Goal: Information Seeking & Learning: Learn about a topic

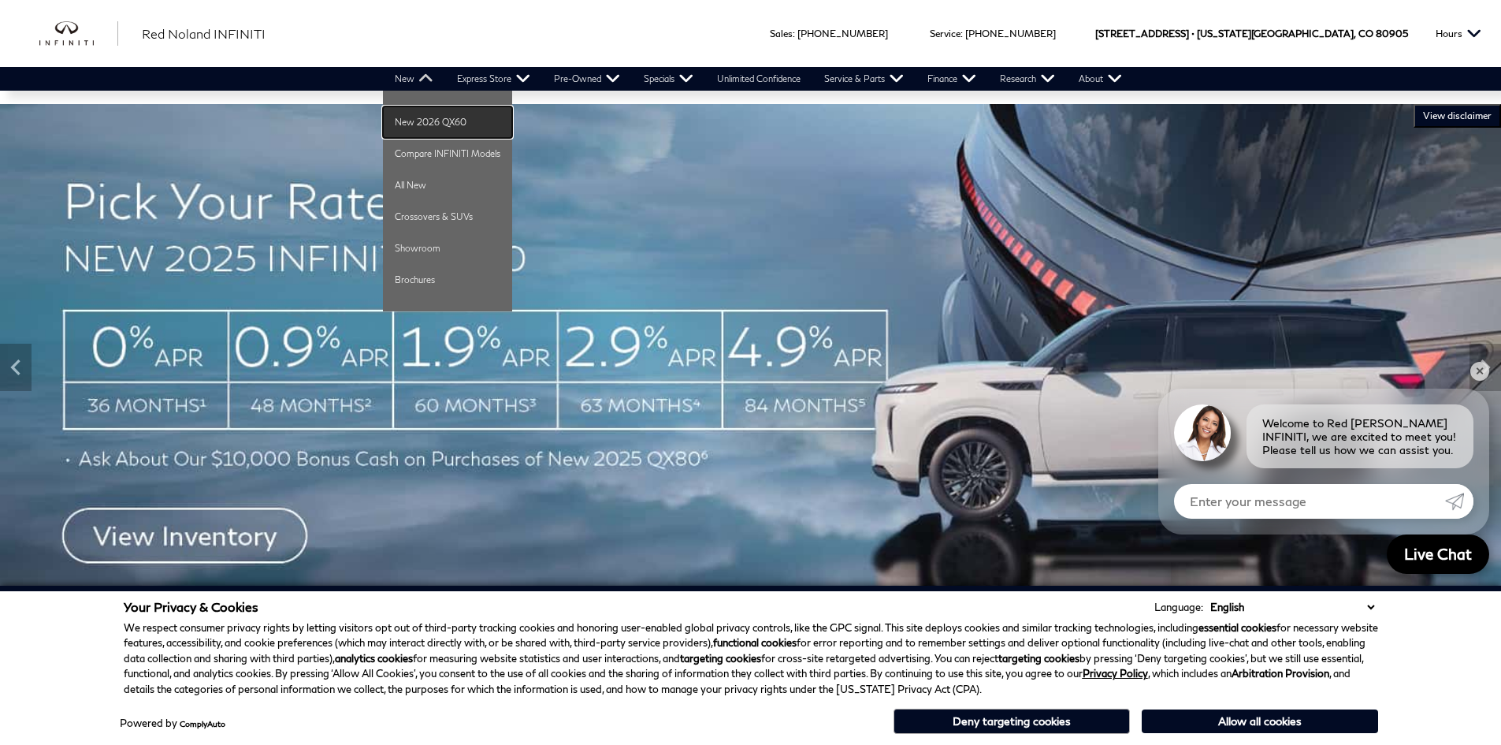
click at [425, 118] on link "New 2026 QX60" at bounding box center [447, 122] width 129 height 32
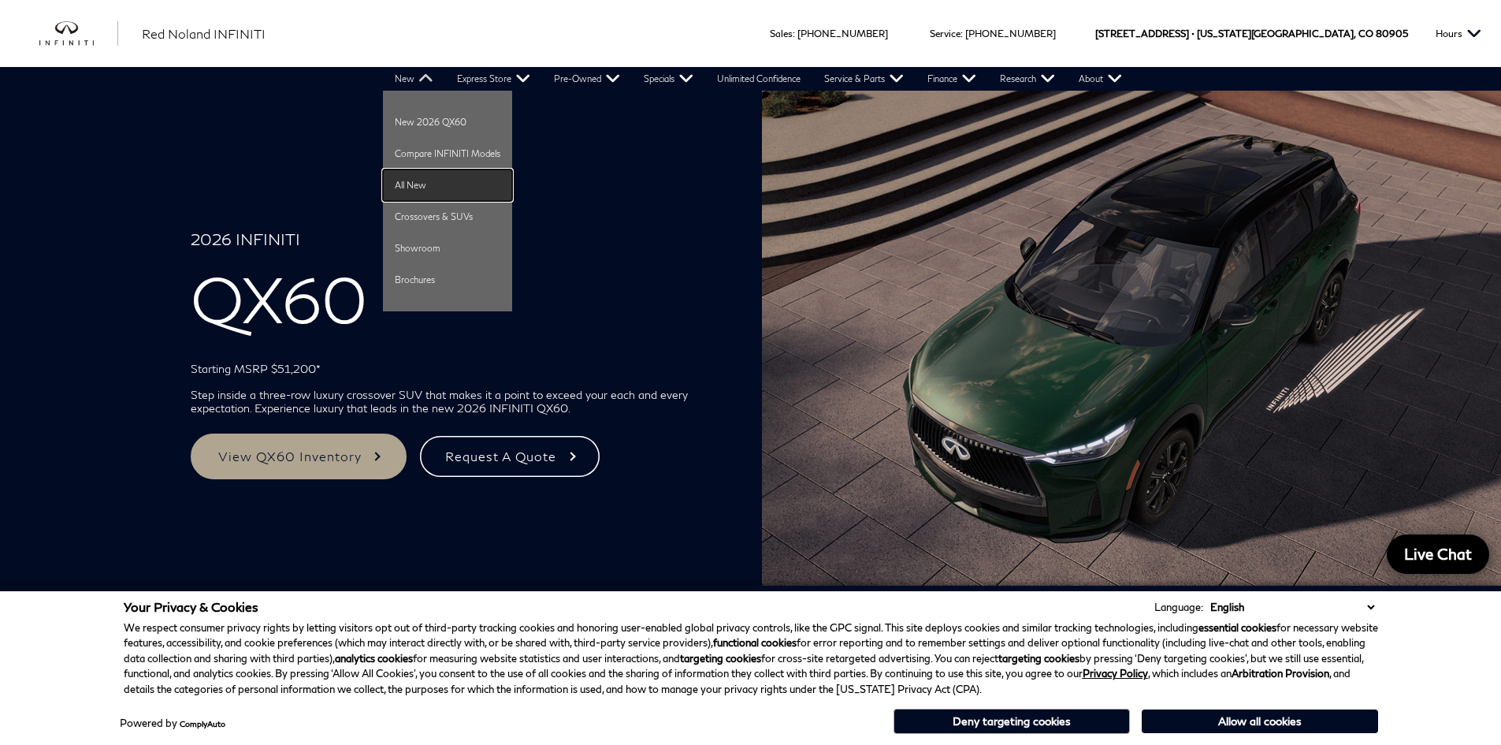
click at [422, 180] on link "All New" at bounding box center [447, 185] width 129 height 32
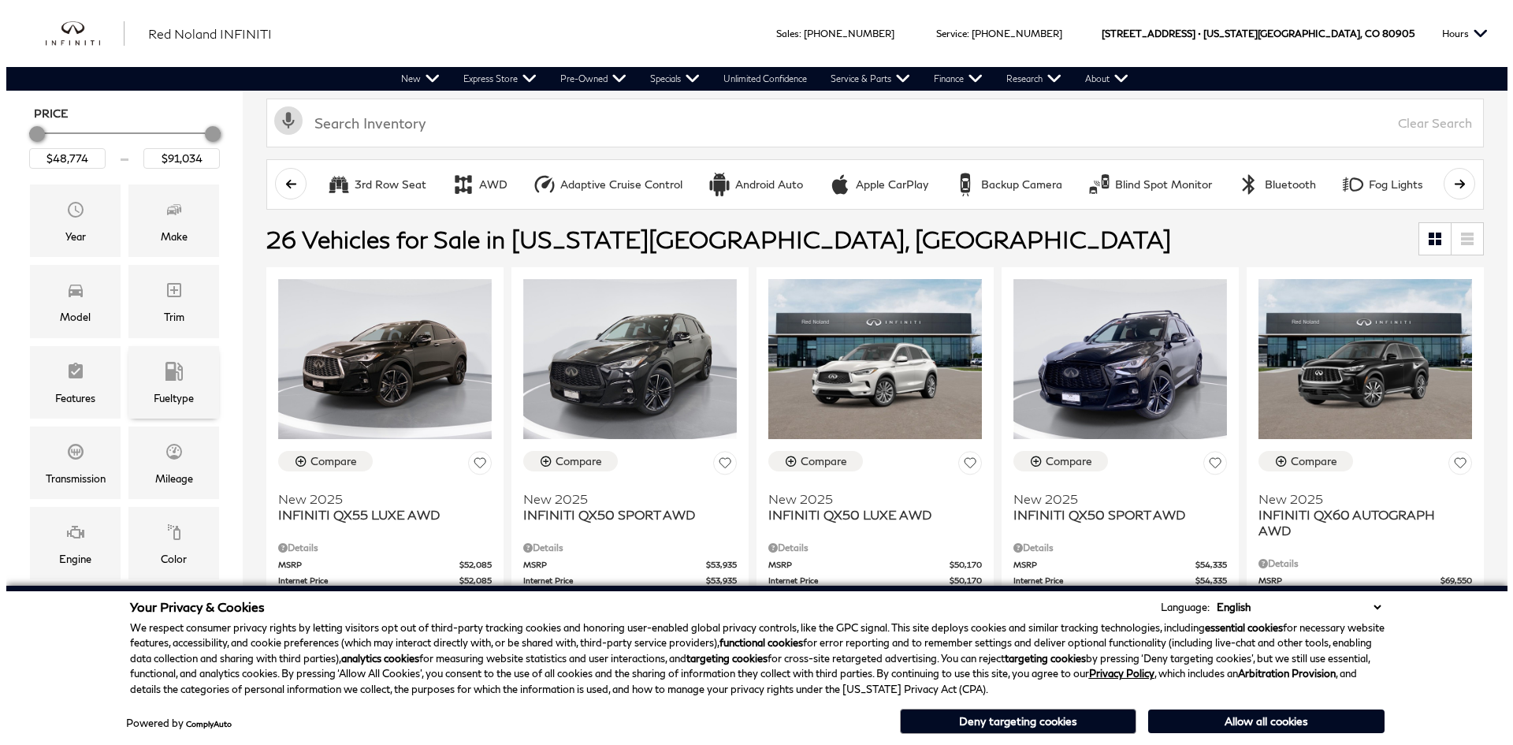
scroll to position [236, 0]
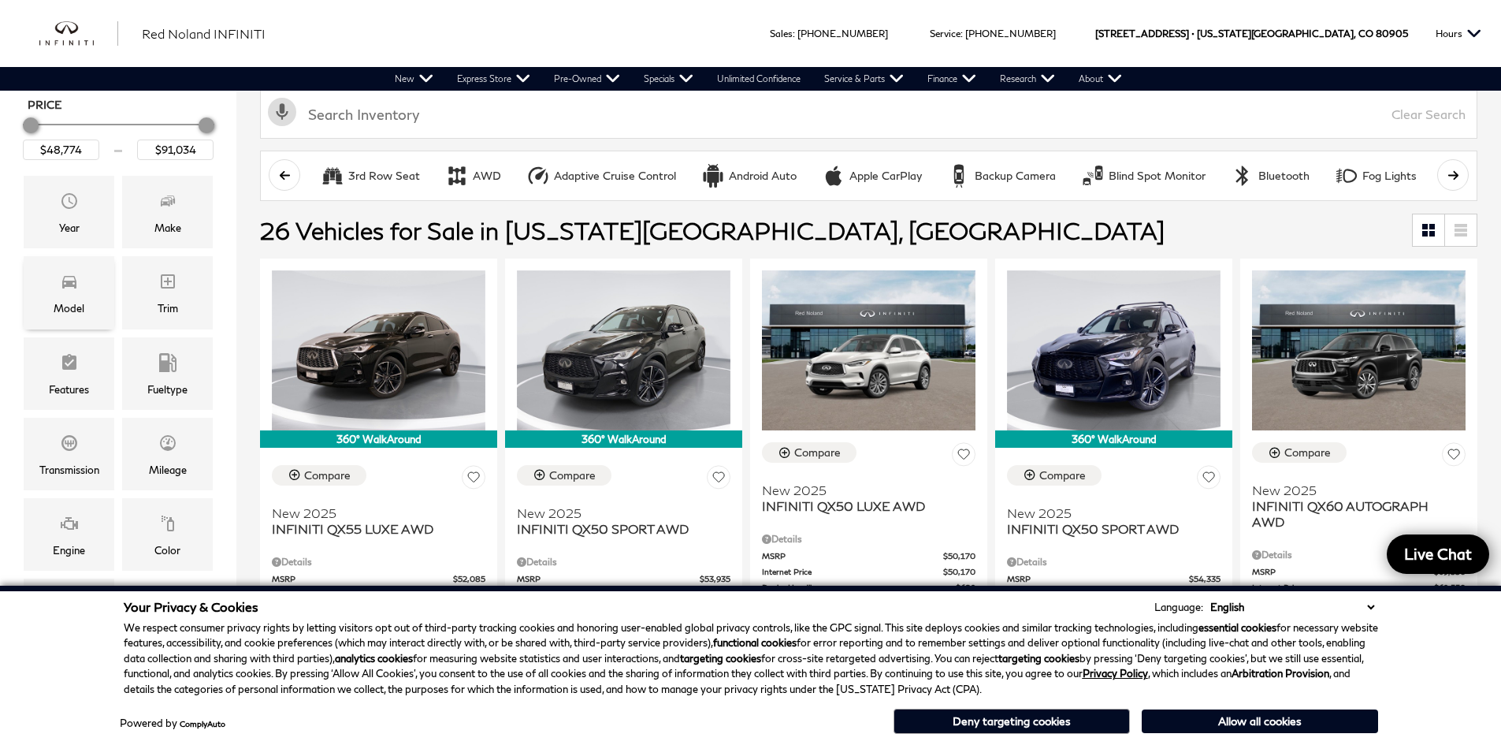
click at [80, 294] on div "Model" at bounding box center [69, 292] width 91 height 72
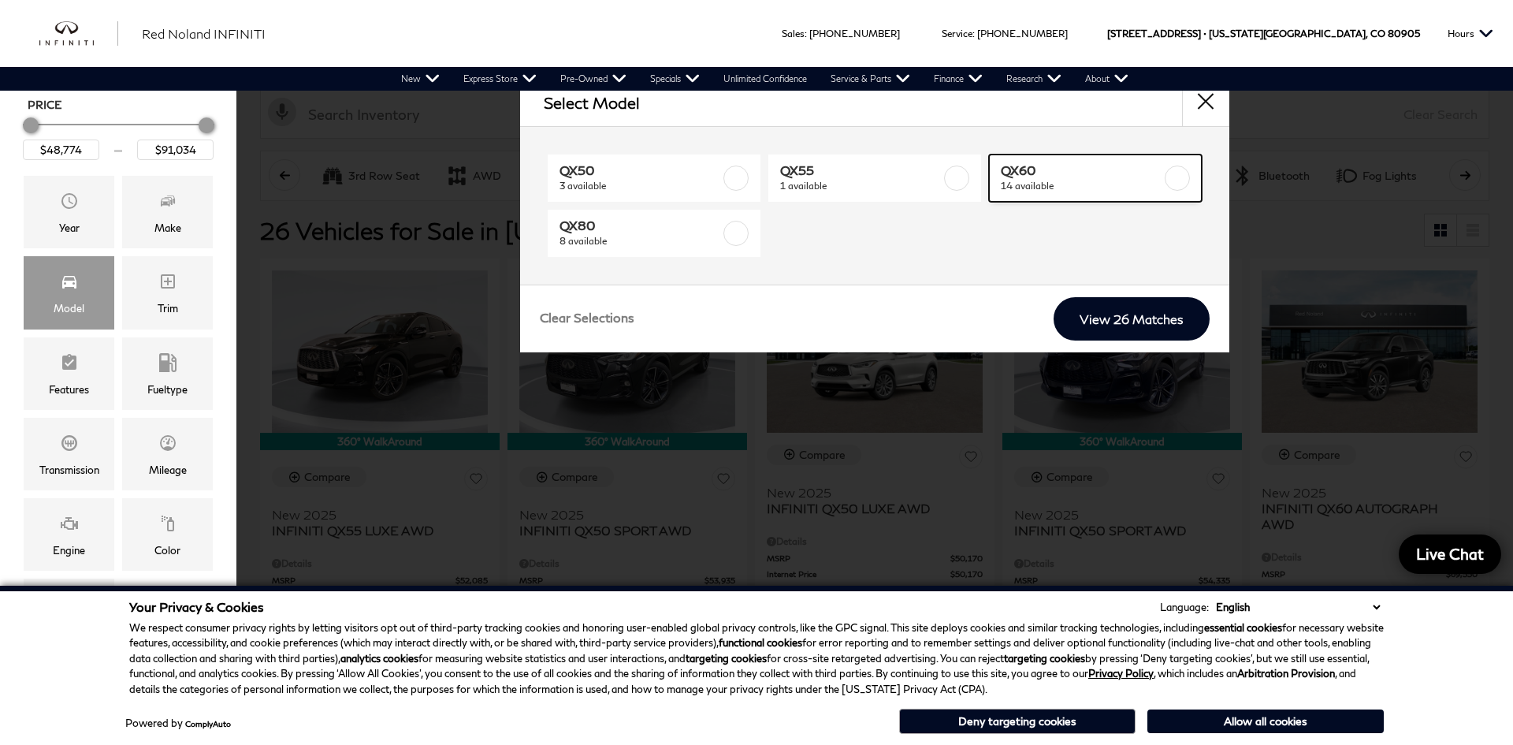
click at [1167, 178] on label at bounding box center [1177, 177] width 25 height 25
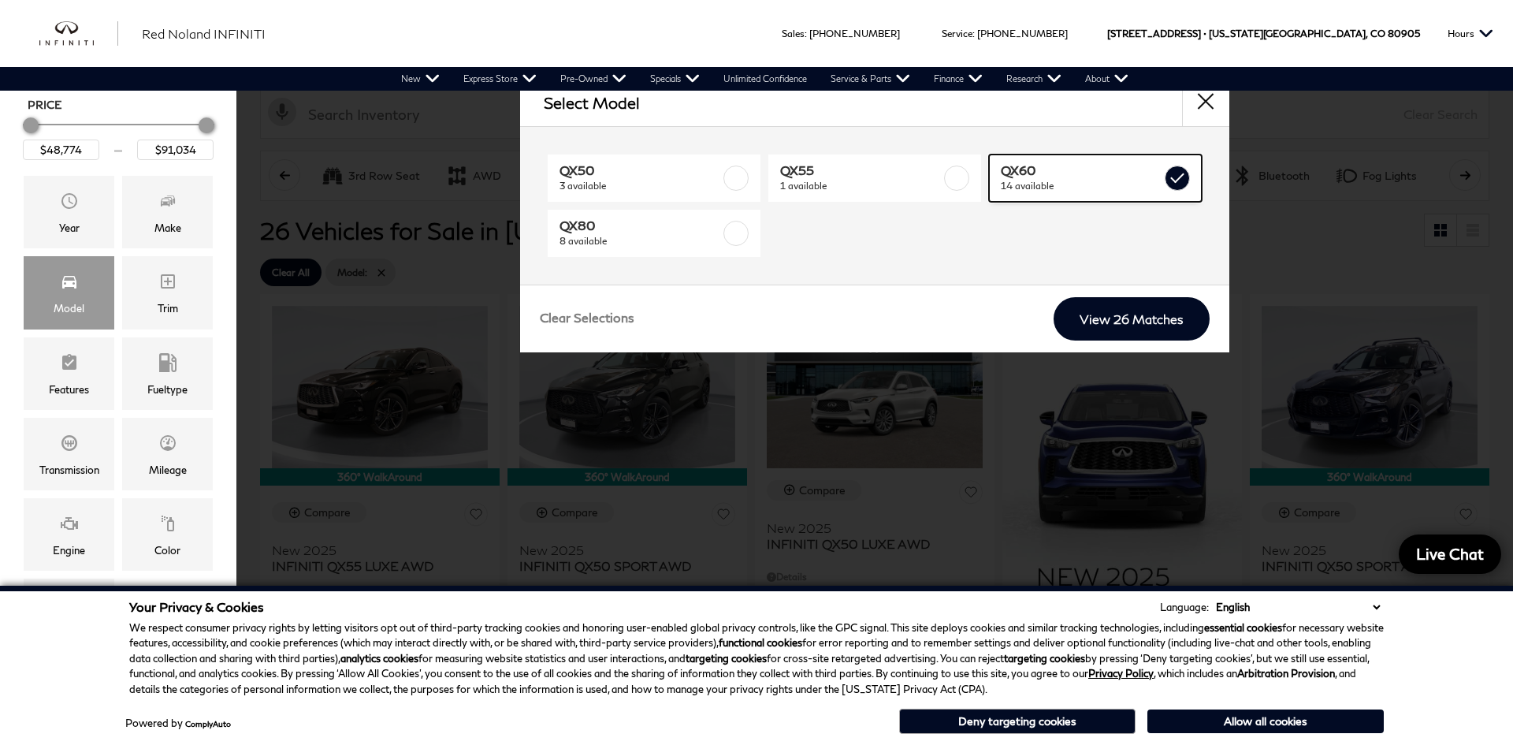
type input "$64,239"
type input "$71,284"
checkbox input "true"
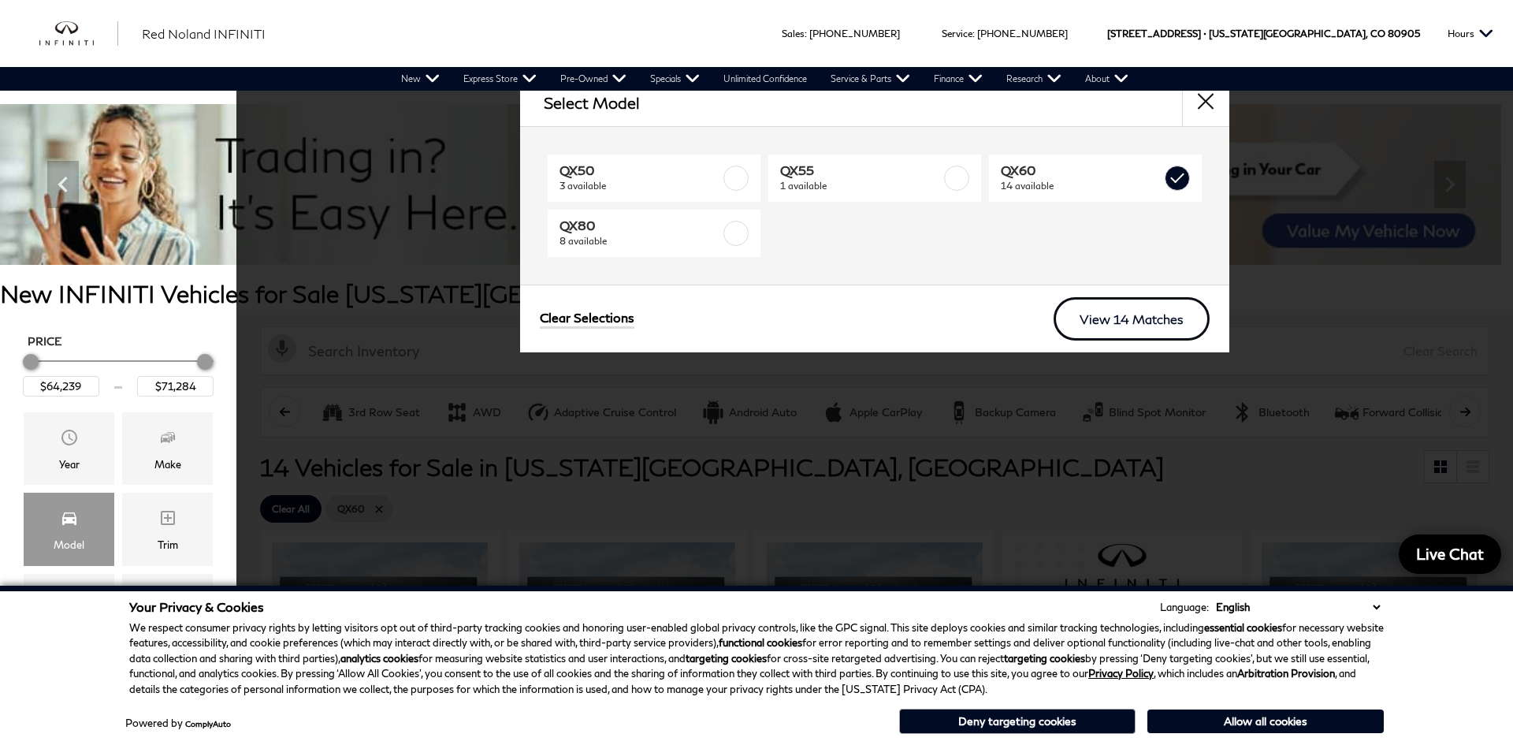
click at [1111, 324] on link "View 14 Matches" at bounding box center [1132, 318] width 156 height 43
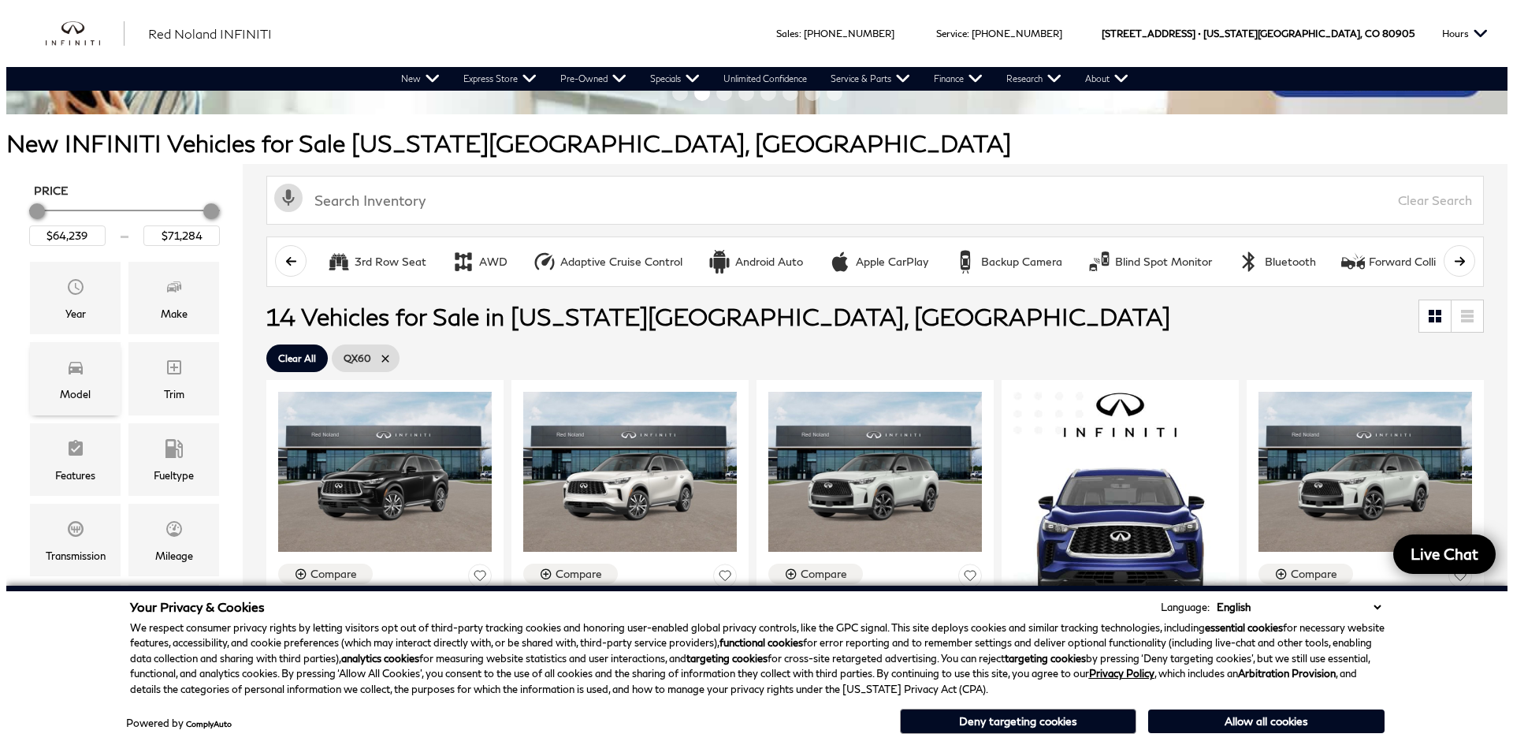
scroll to position [158, 0]
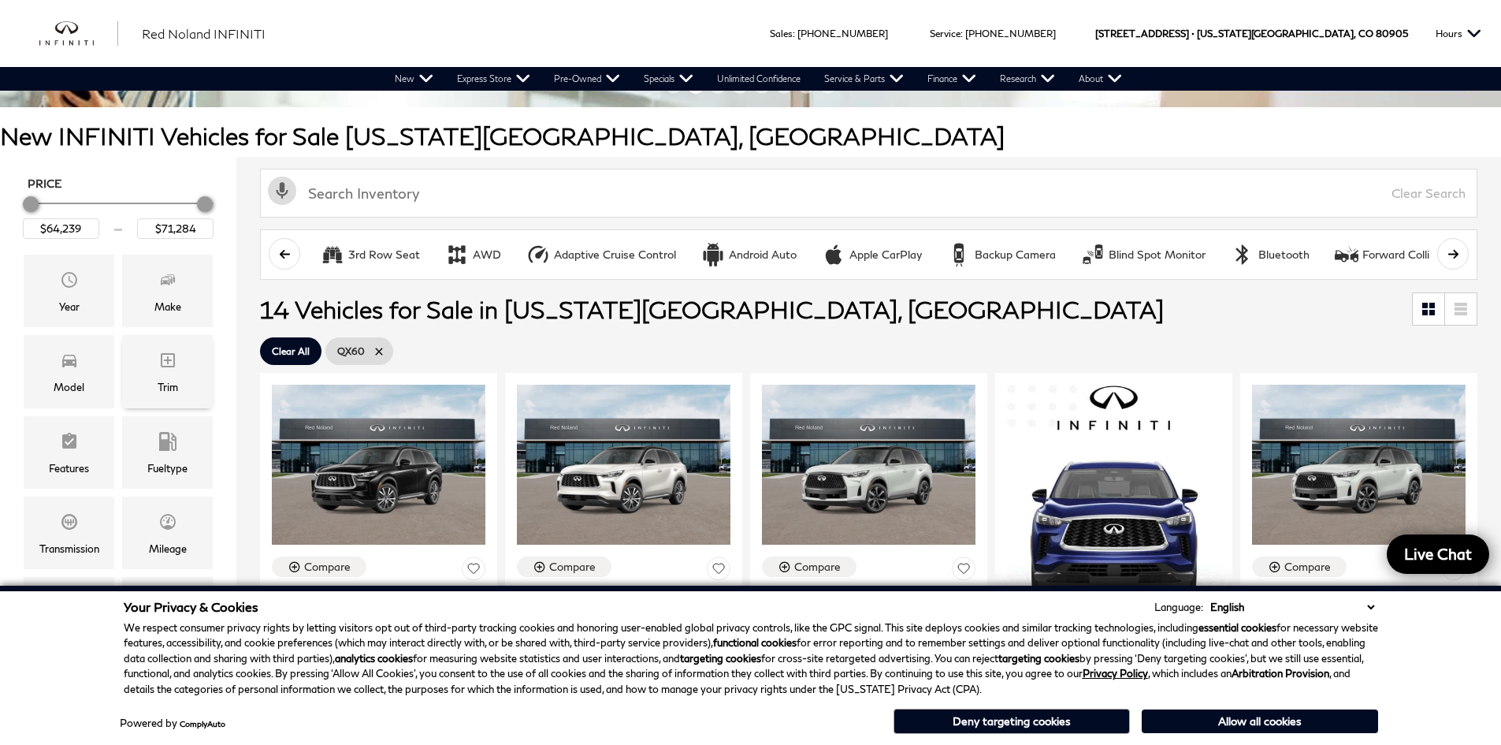
click at [181, 359] on div "Trim" at bounding box center [167, 371] width 91 height 72
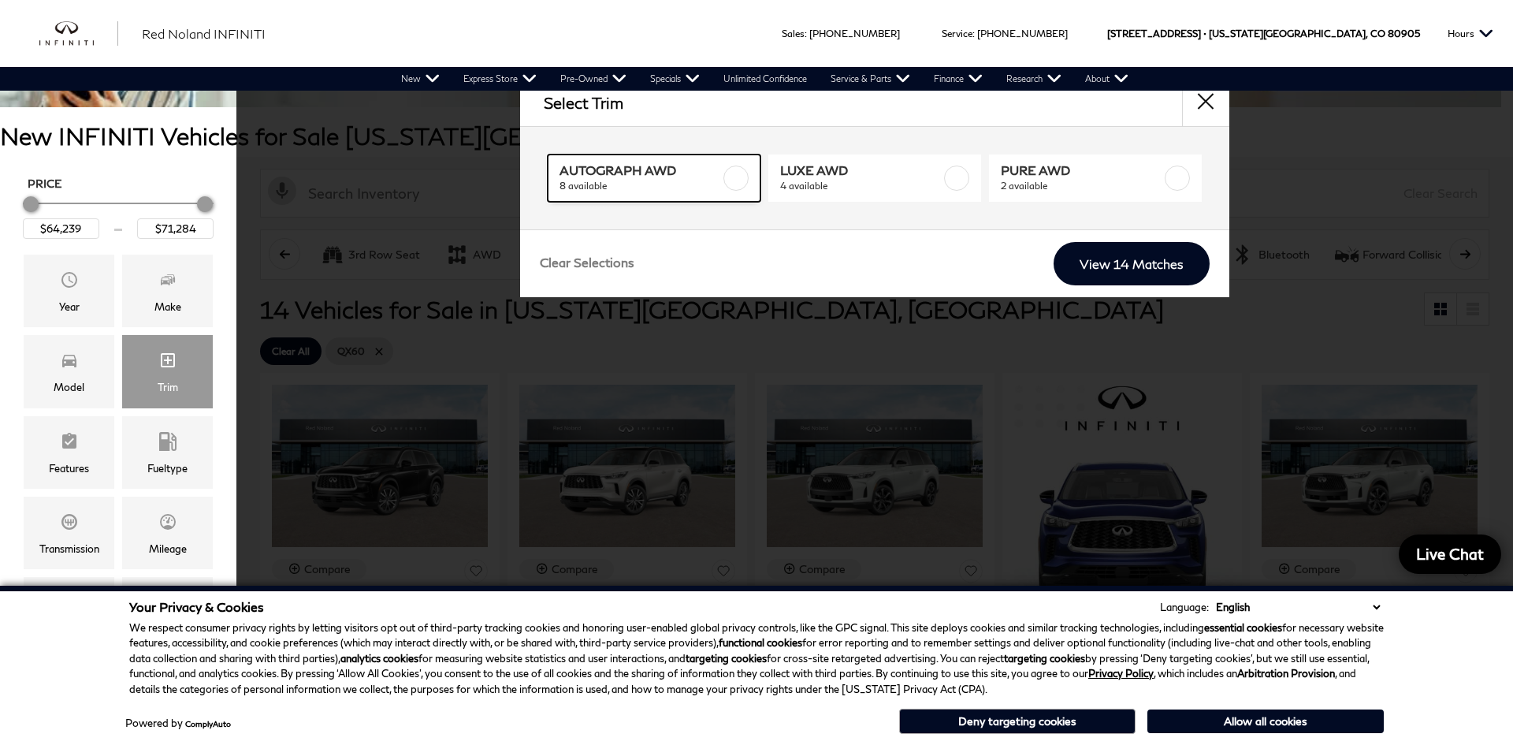
click at [726, 169] on div at bounding box center [735, 177] width 25 height 25
checkbox input "true"
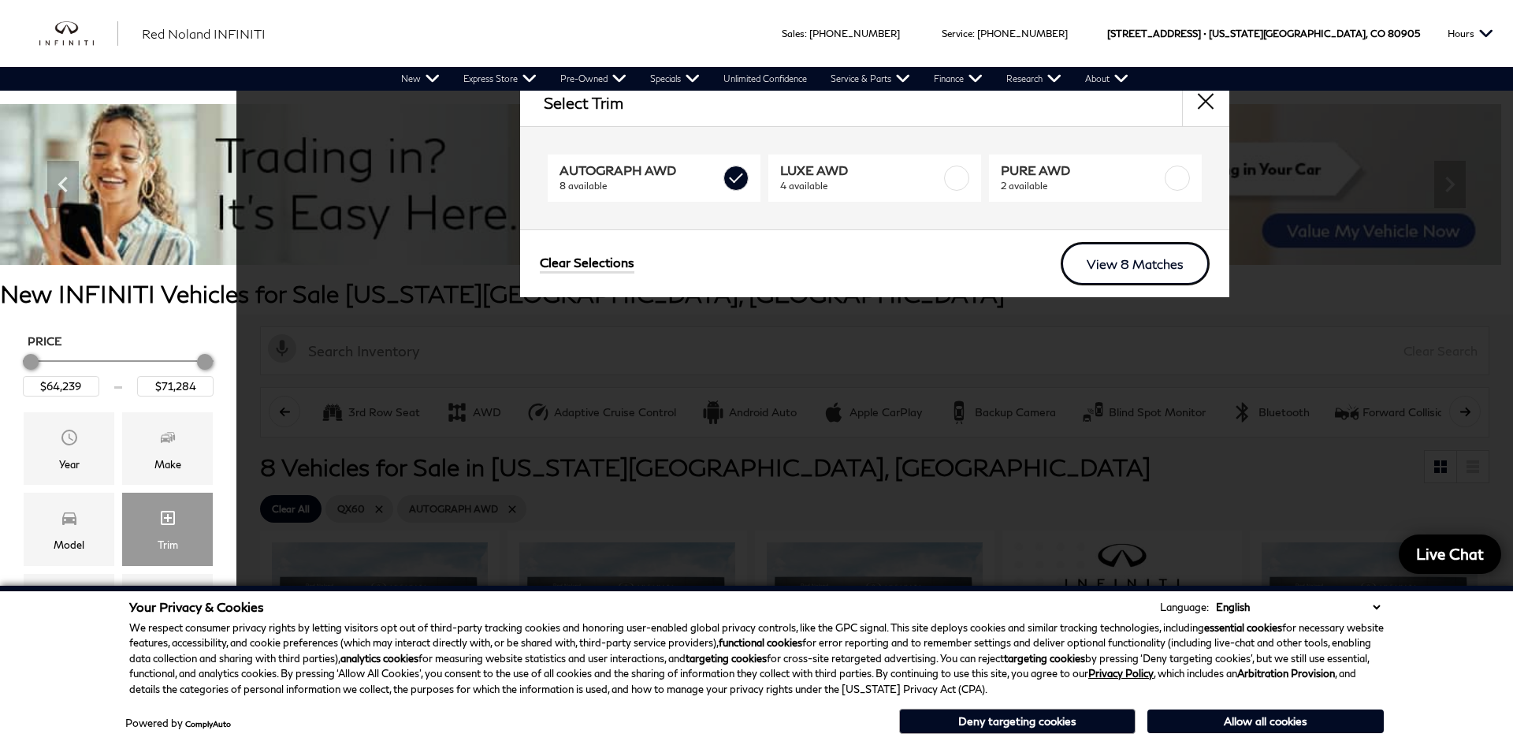
click at [1132, 261] on link "View 8 Matches" at bounding box center [1135, 263] width 149 height 43
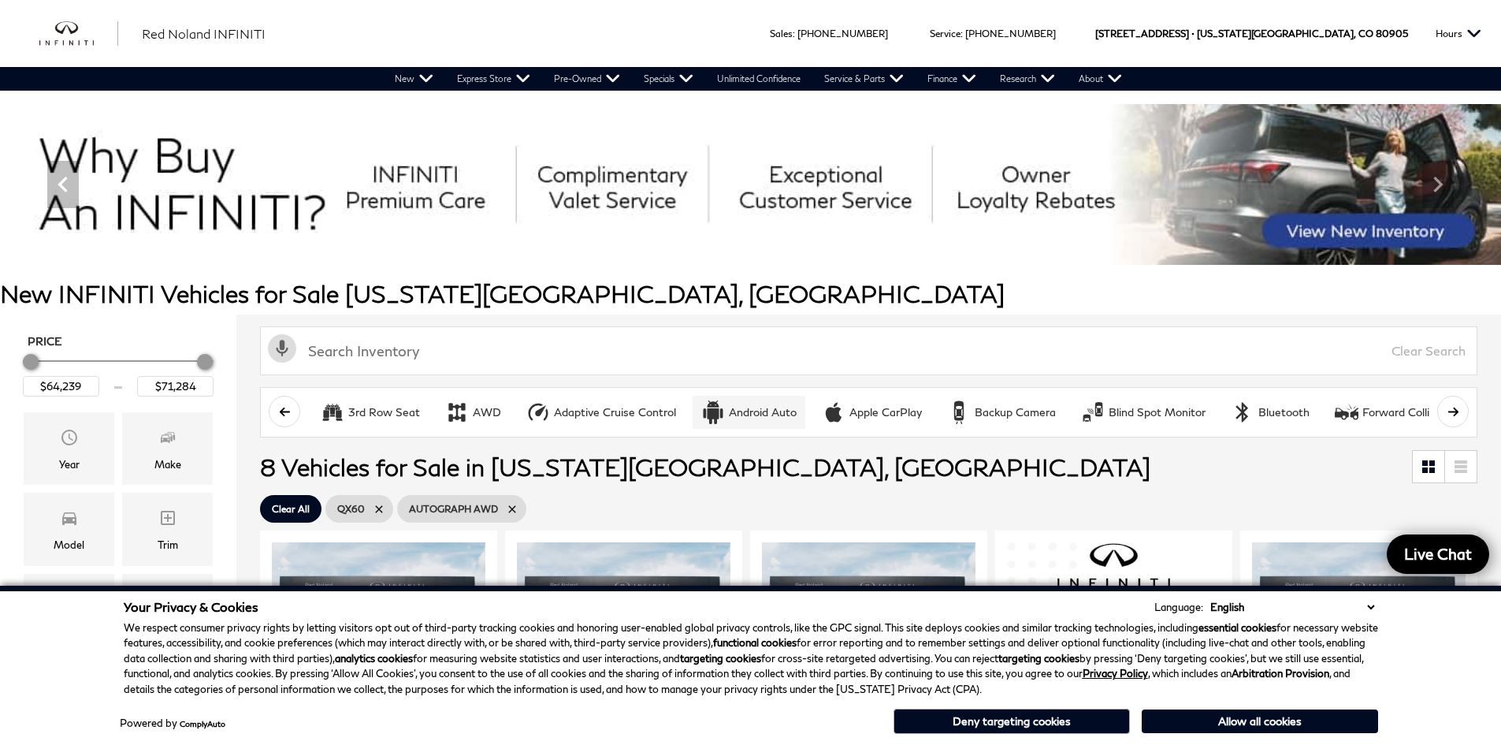
scroll to position [473, 0]
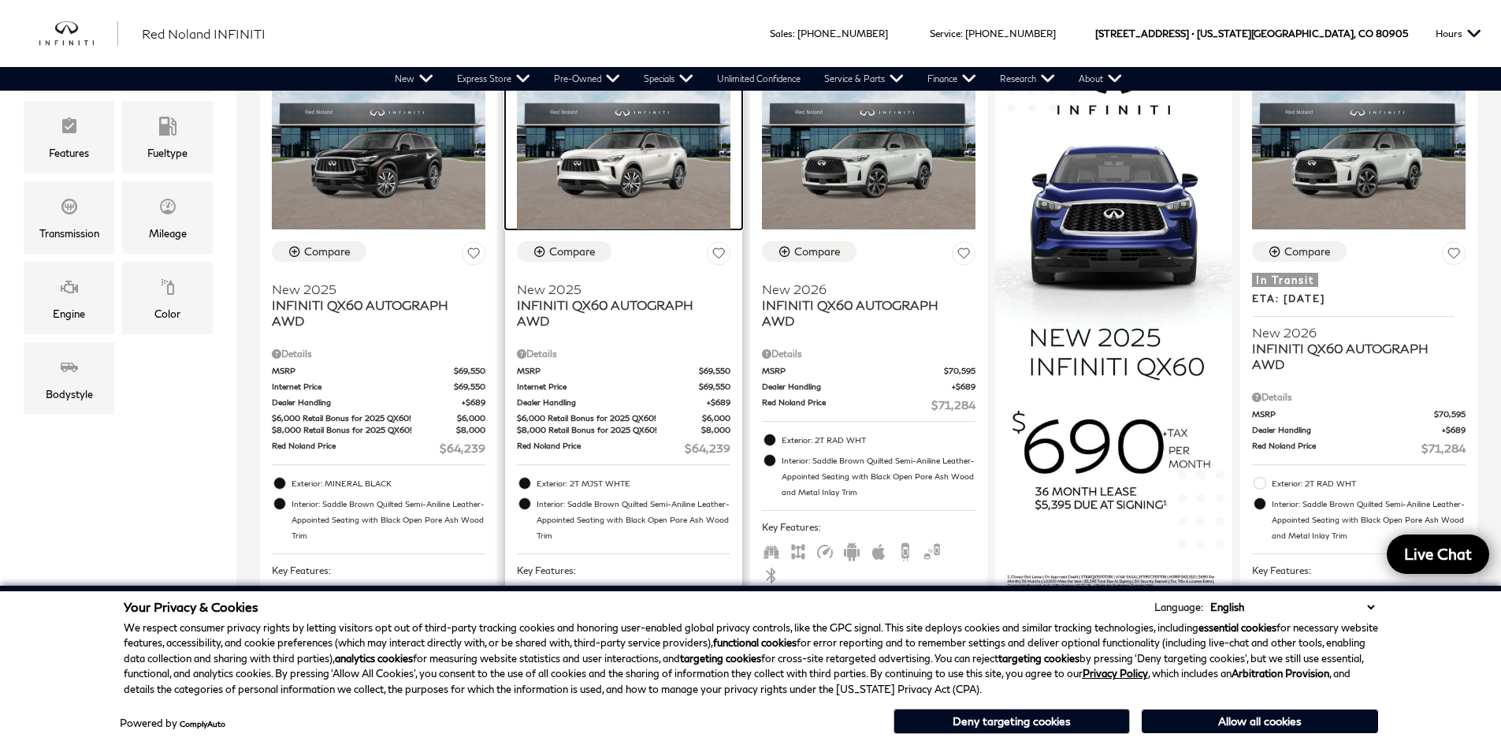
click at [616, 105] on img at bounding box center [624, 149] width 214 height 160
click at [637, 165] on img at bounding box center [624, 149] width 214 height 160
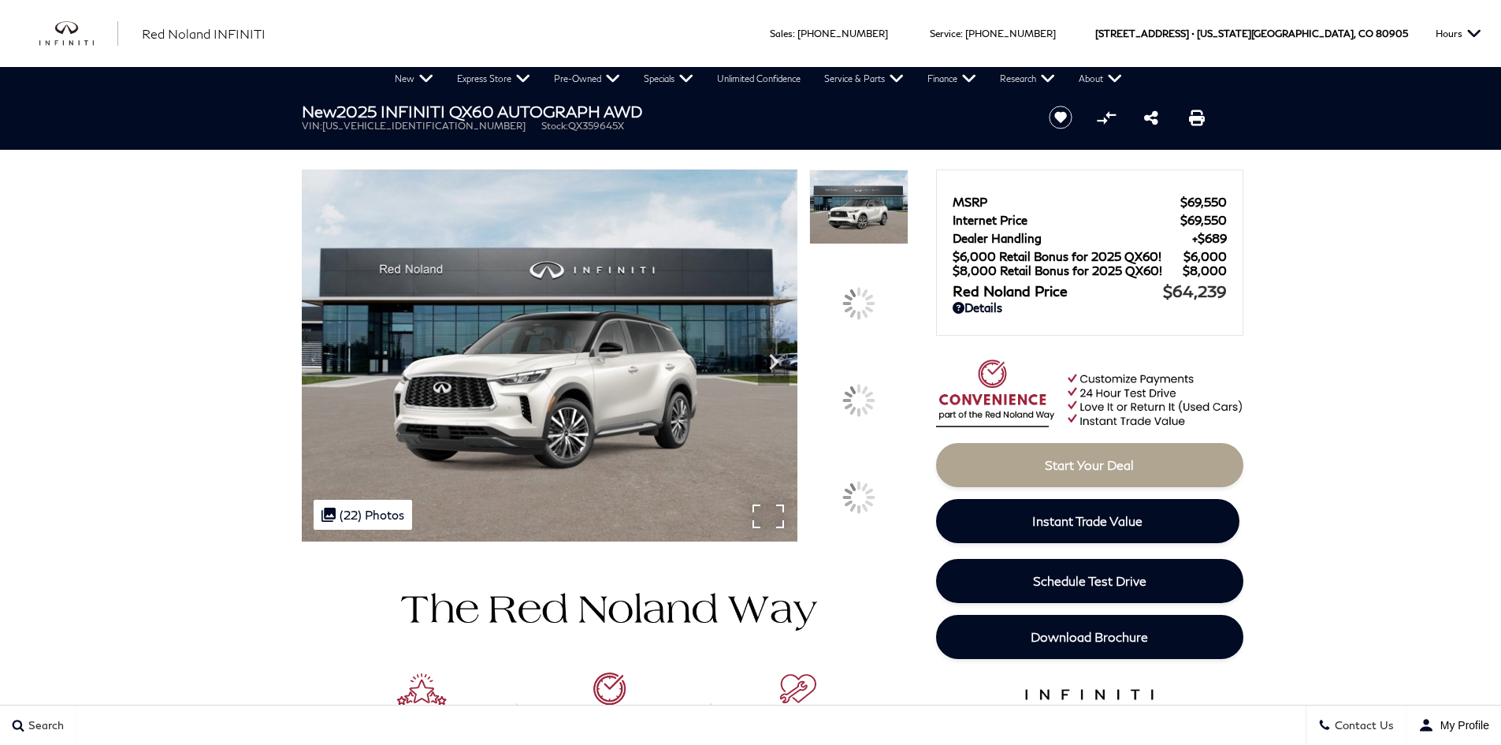
click at [727, 371] on img at bounding box center [550, 355] width 496 height 372
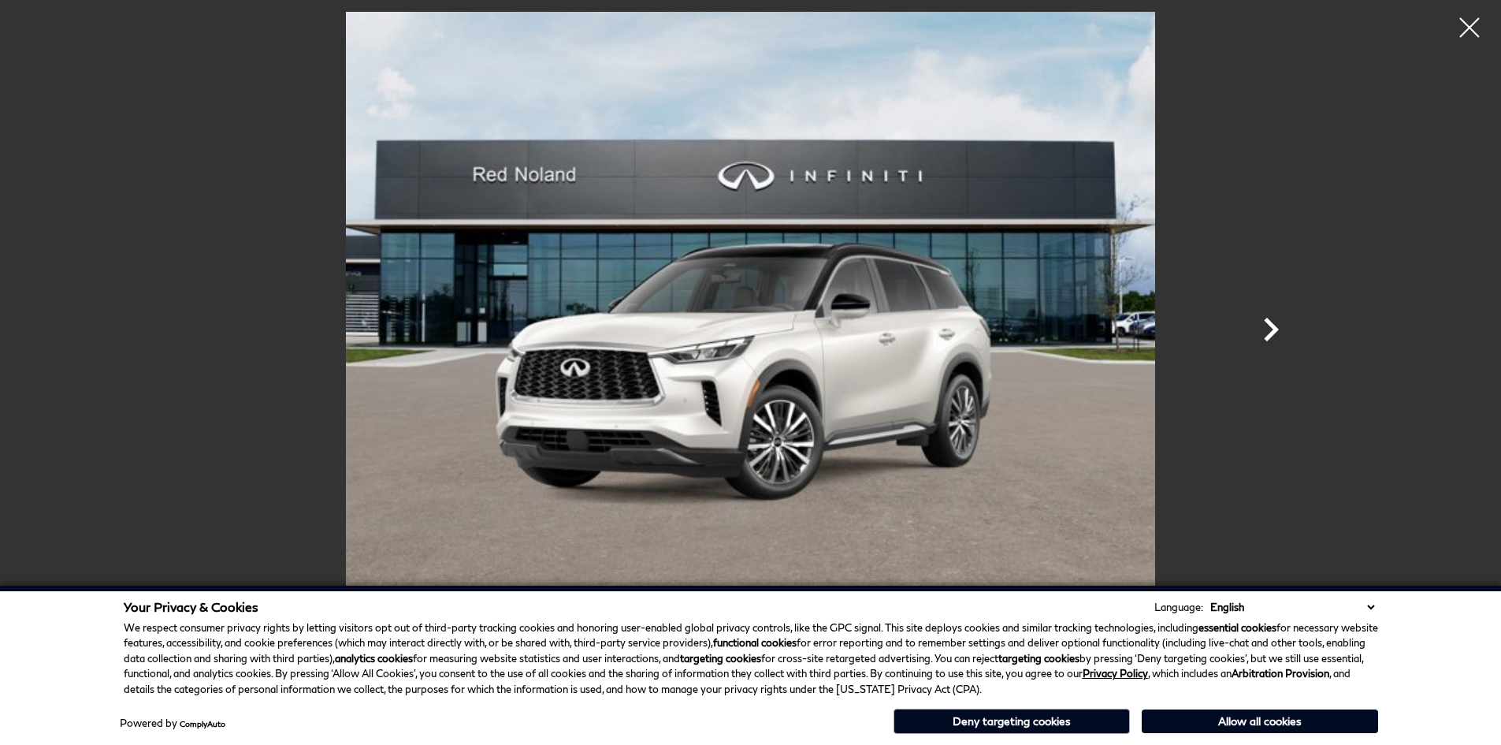
click at [1272, 334] on icon "Next" at bounding box center [1271, 330] width 15 height 24
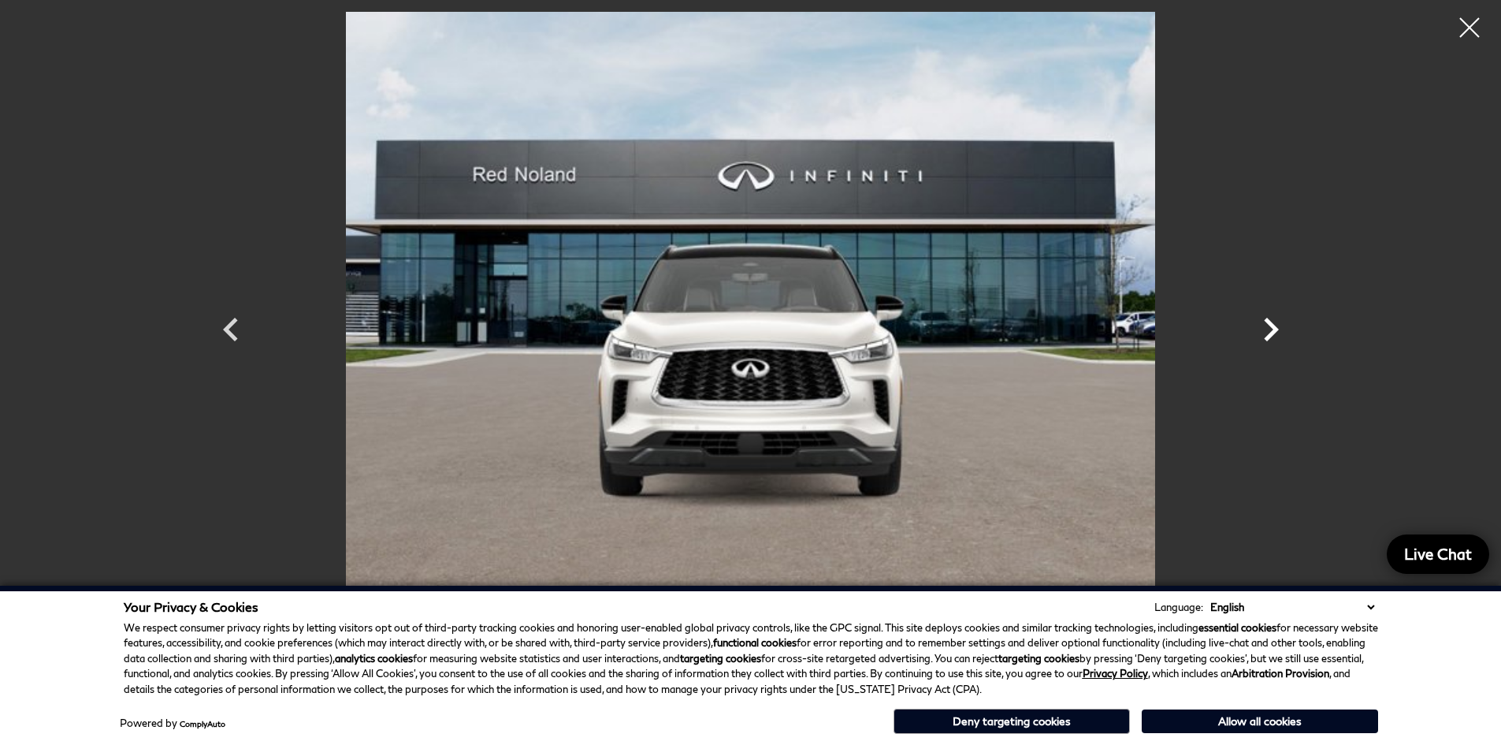
click at [1272, 333] on icon "Next" at bounding box center [1271, 330] width 15 height 24
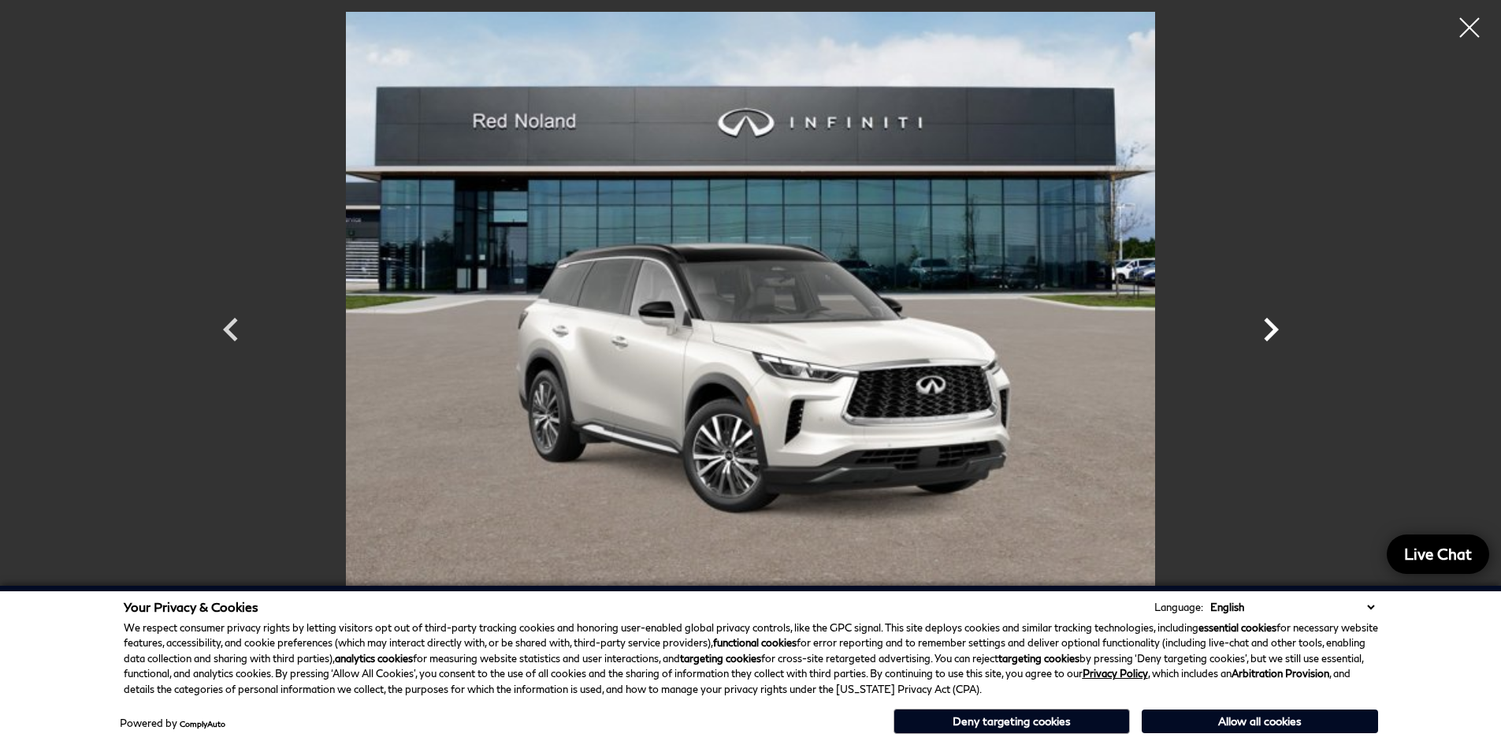
click at [1269, 323] on icon "Next" at bounding box center [1271, 330] width 15 height 24
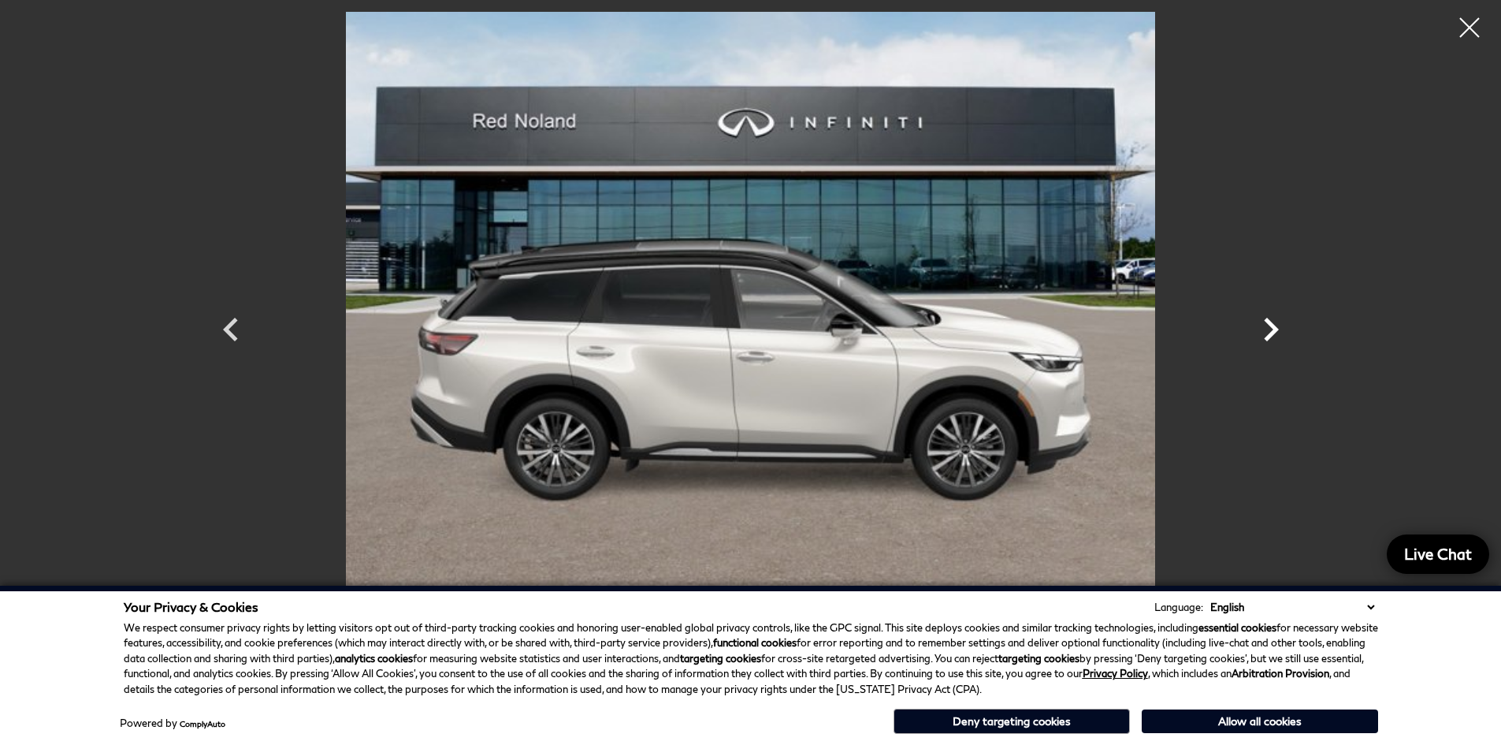
click at [1269, 323] on icon "Next" at bounding box center [1271, 330] width 15 height 24
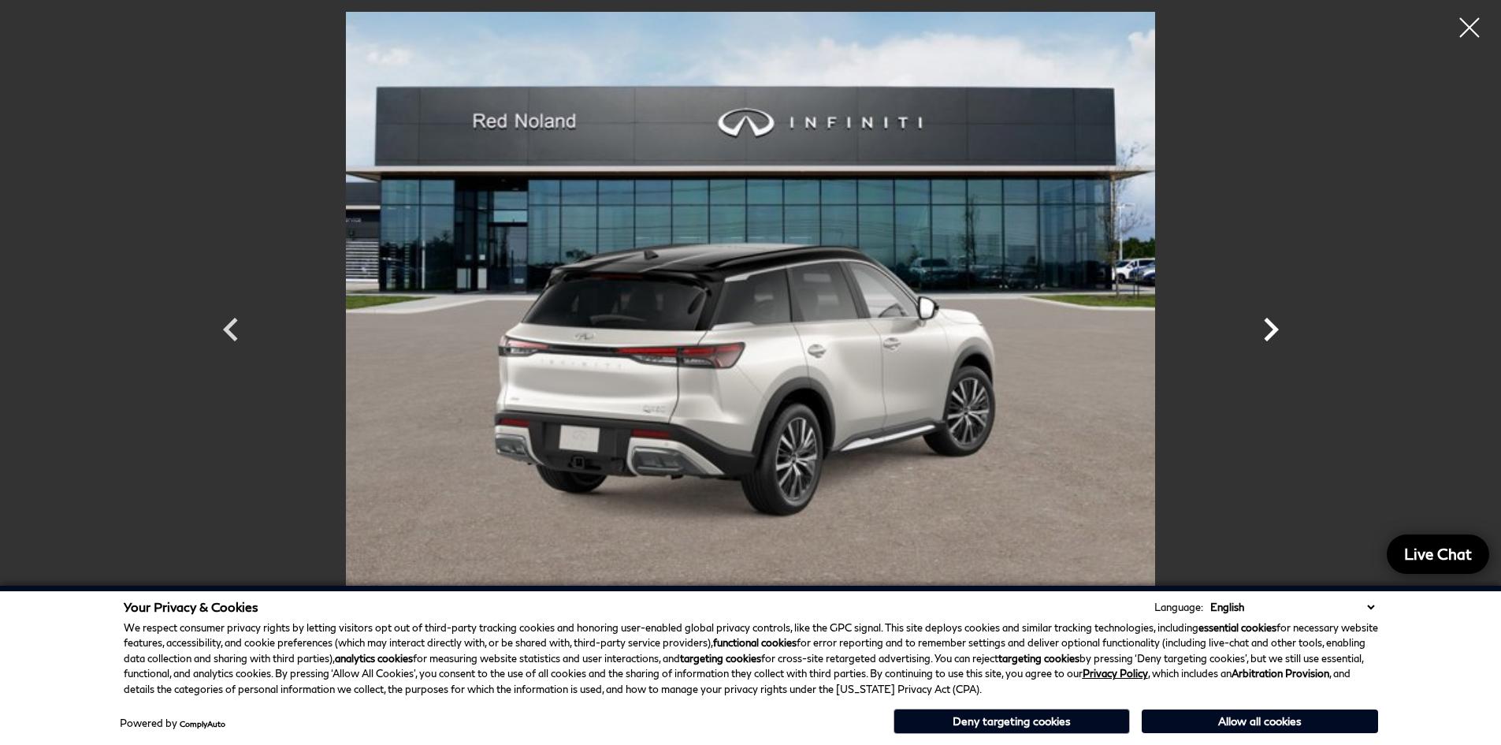
click at [1269, 323] on icon "Next" at bounding box center [1271, 330] width 15 height 24
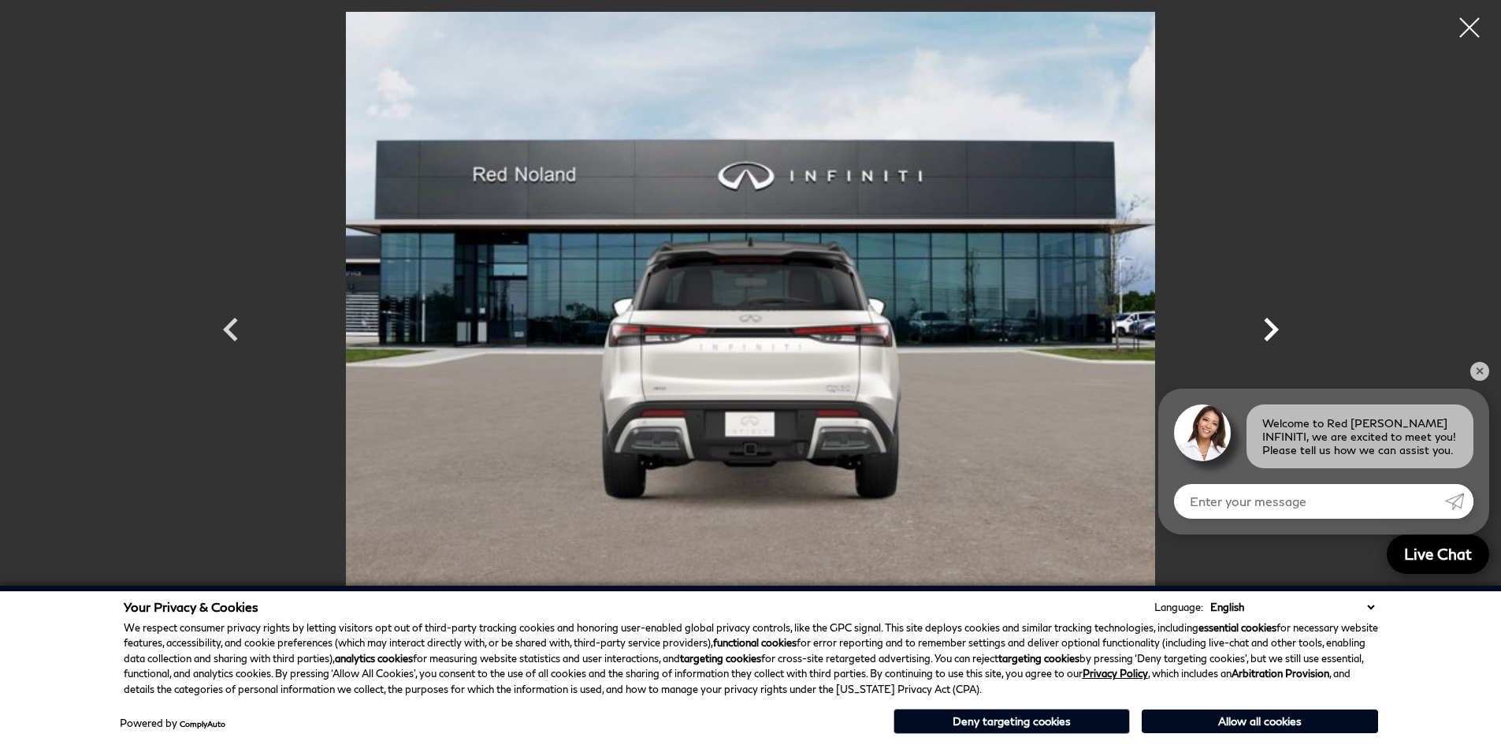
click at [1269, 323] on icon "Next" at bounding box center [1271, 330] width 15 height 24
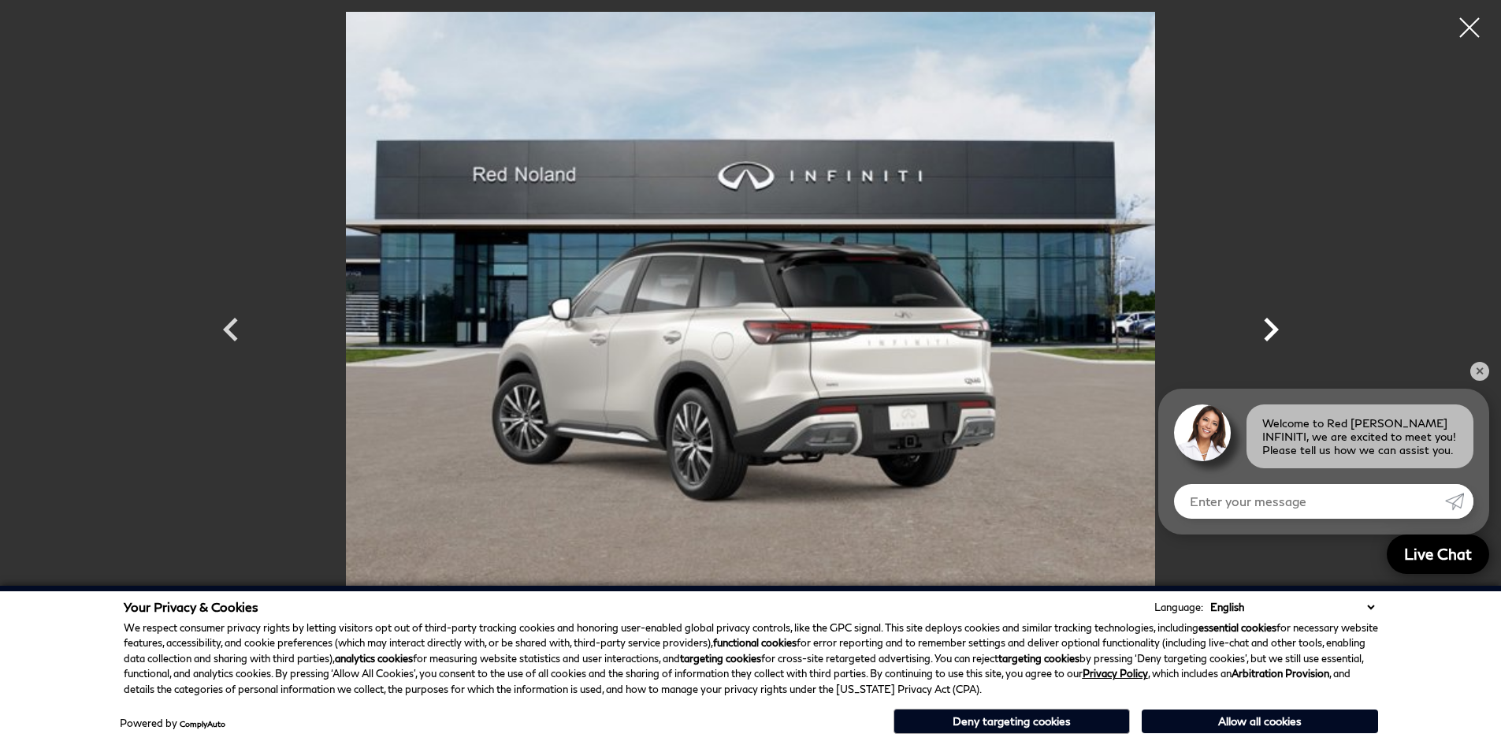
click at [1269, 323] on icon "Next" at bounding box center [1271, 330] width 15 height 24
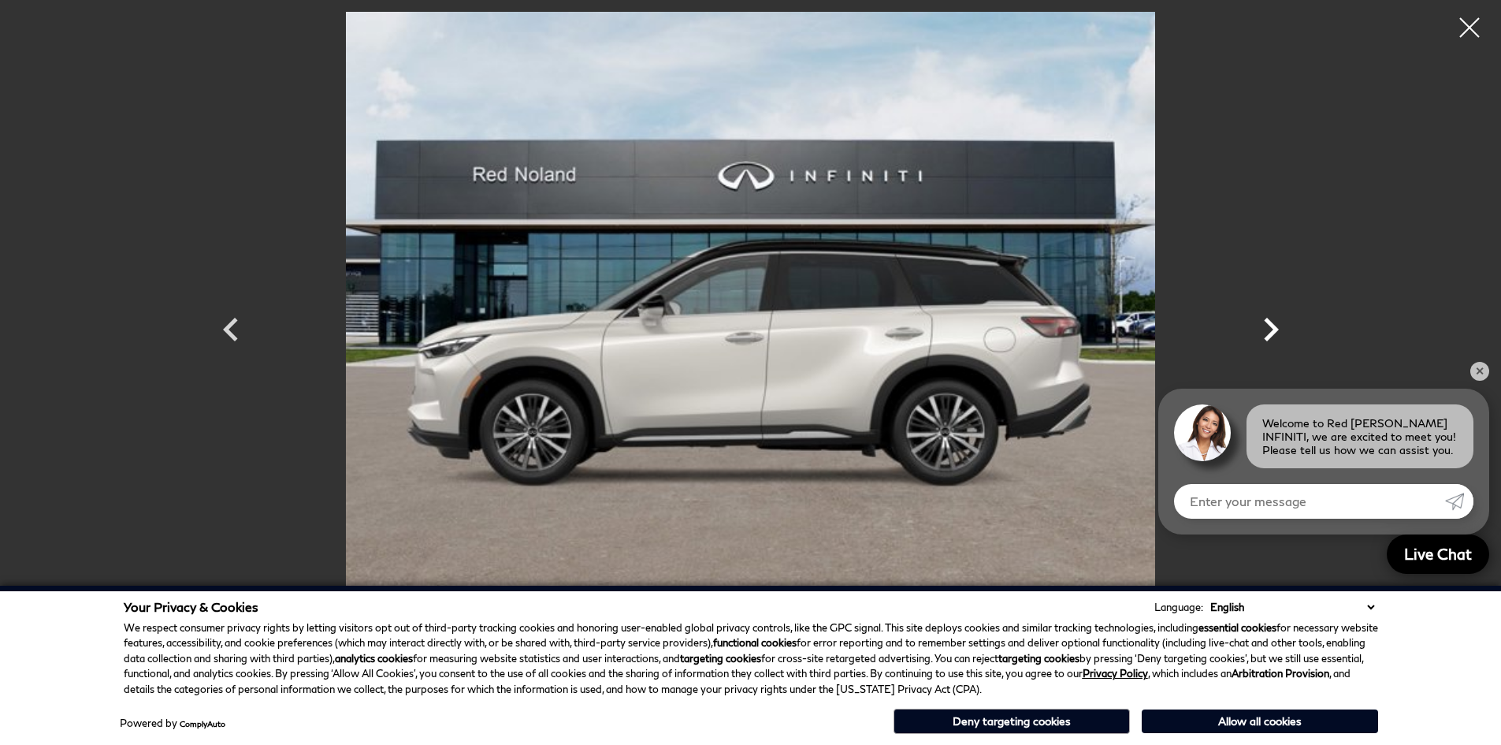
click at [1269, 323] on icon "Next" at bounding box center [1271, 330] width 15 height 24
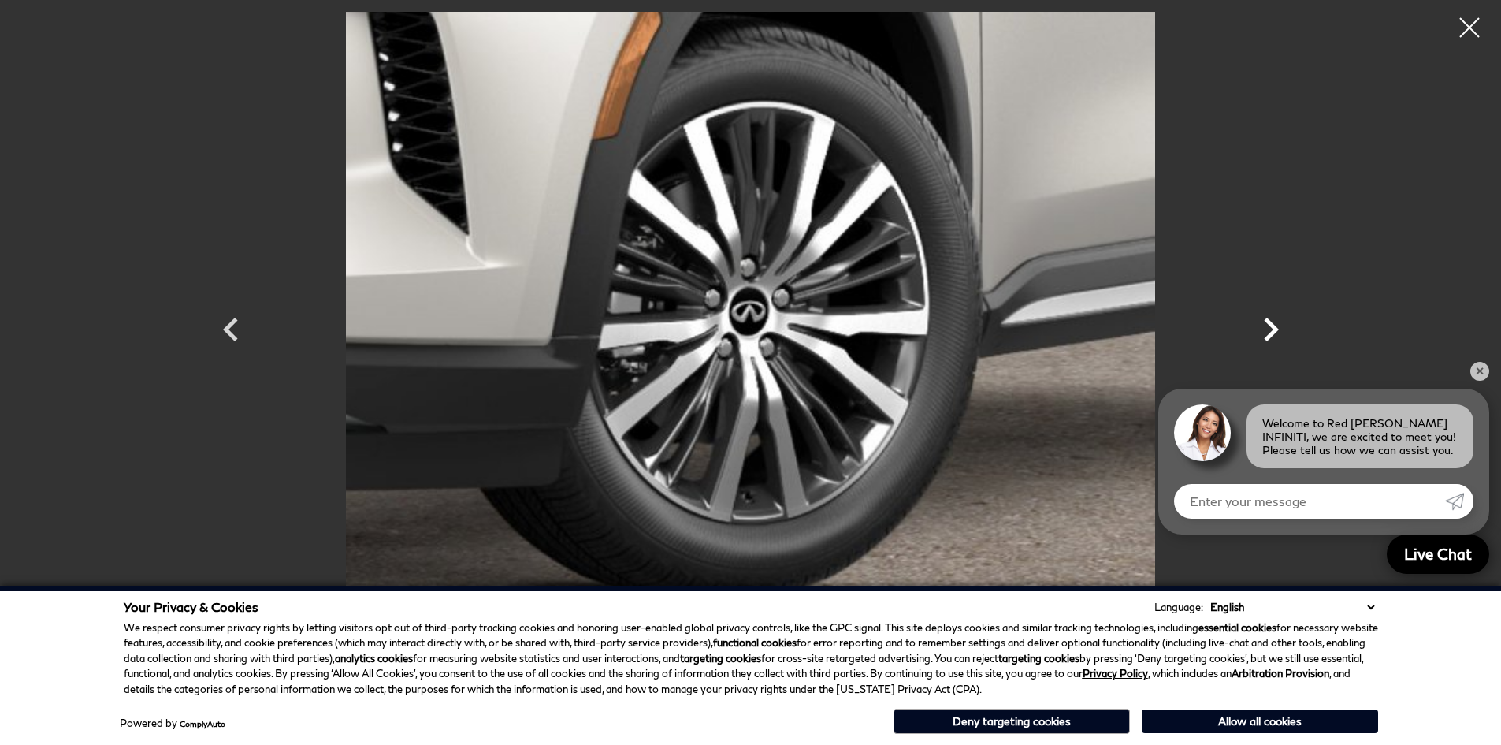
click at [1269, 323] on icon "Next" at bounding box center [1271, 330] width 15 height 24
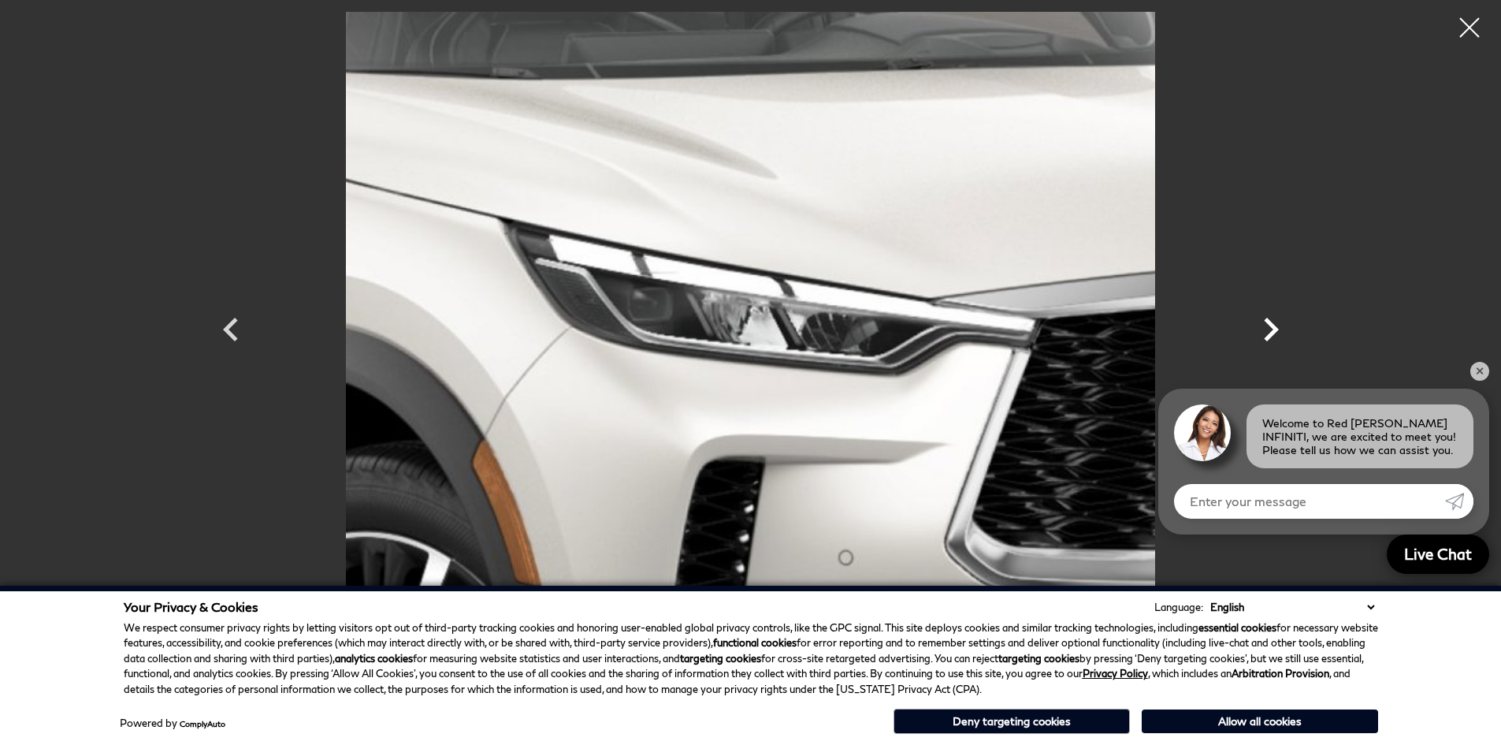
click at [1269, 323] on icon "Next" at bounding box center [1271, 330] width 15 height 24
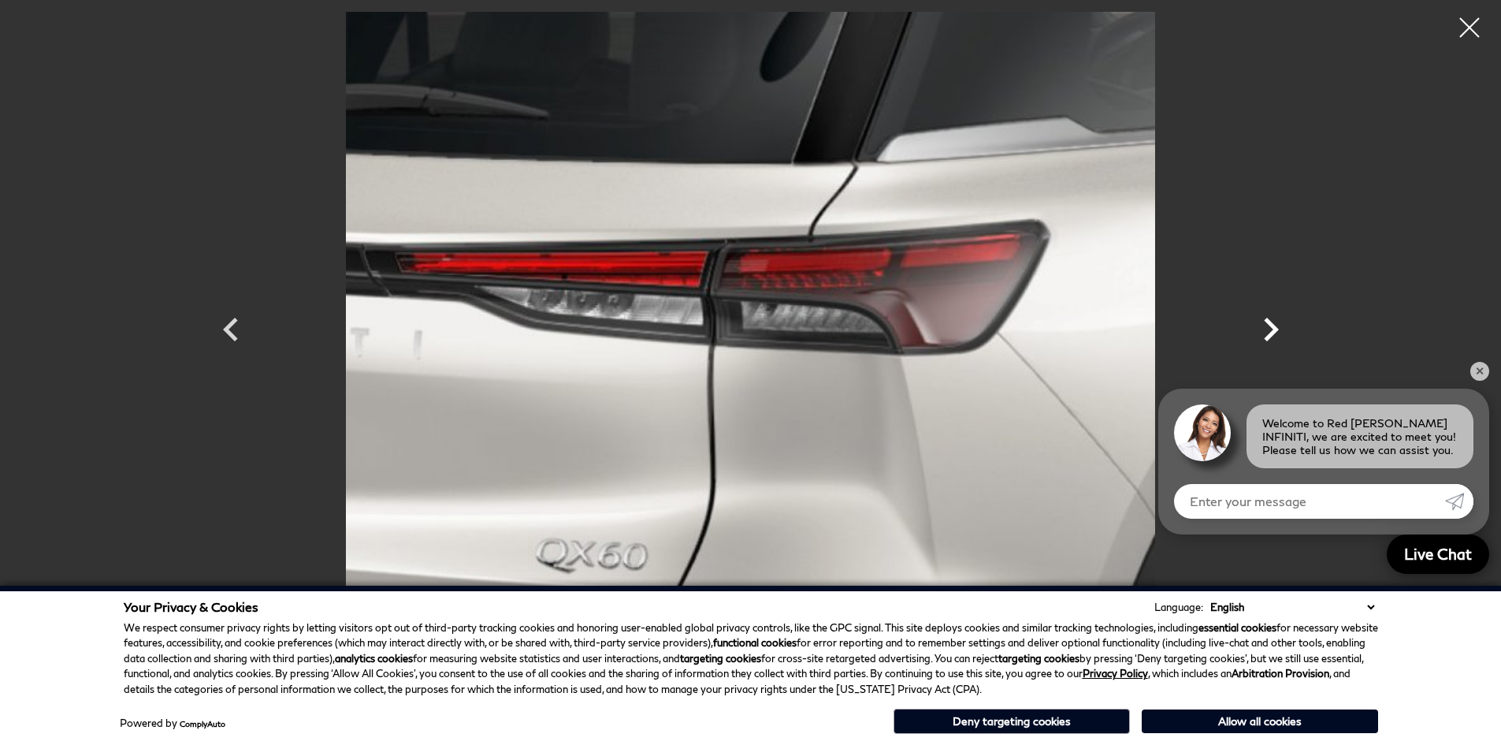
click at [1269, 323] on icon "Next" at bounding box center [1271, 330] width 15 height 24
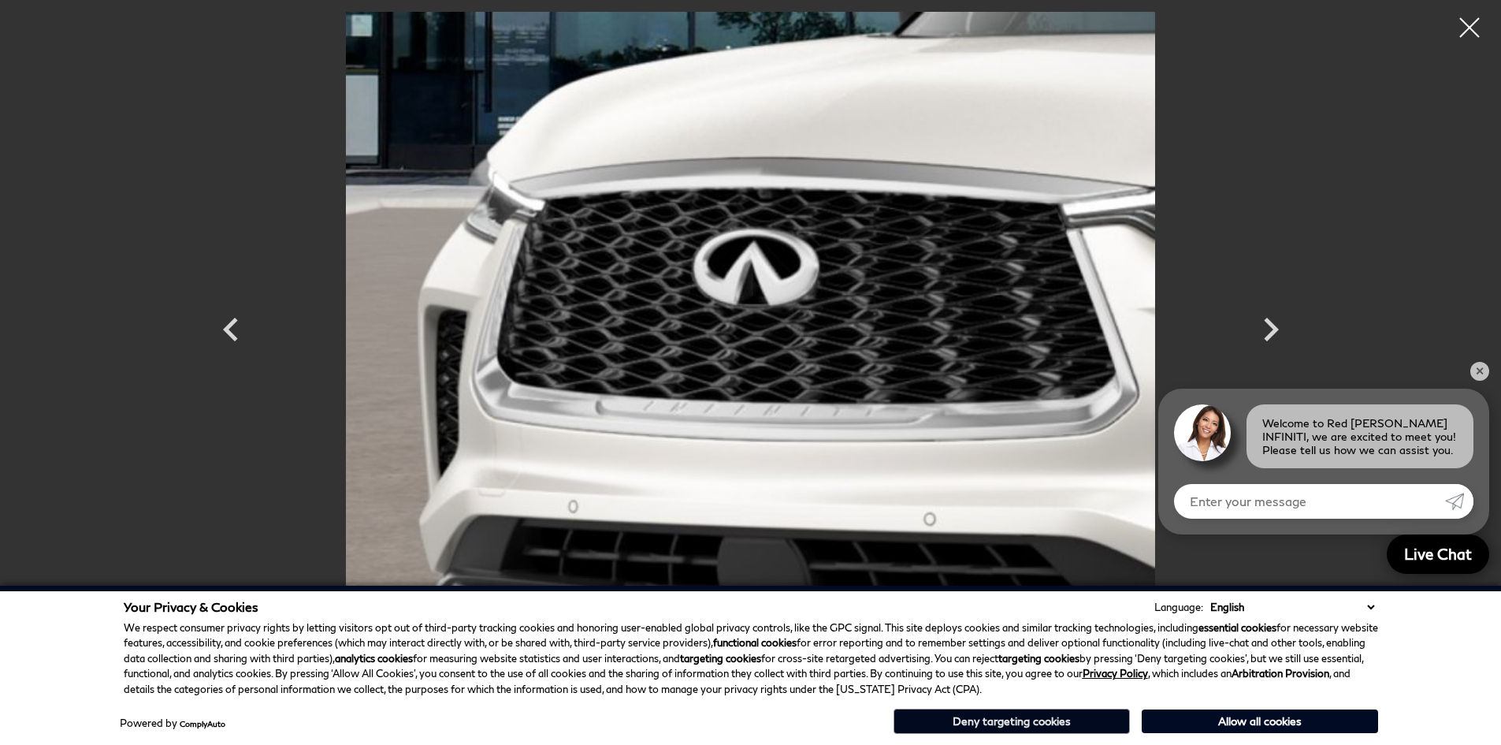
click at [996, 716] on button "Deny targeting cookies" at bounding box center [1012, 720] width 236 height 25
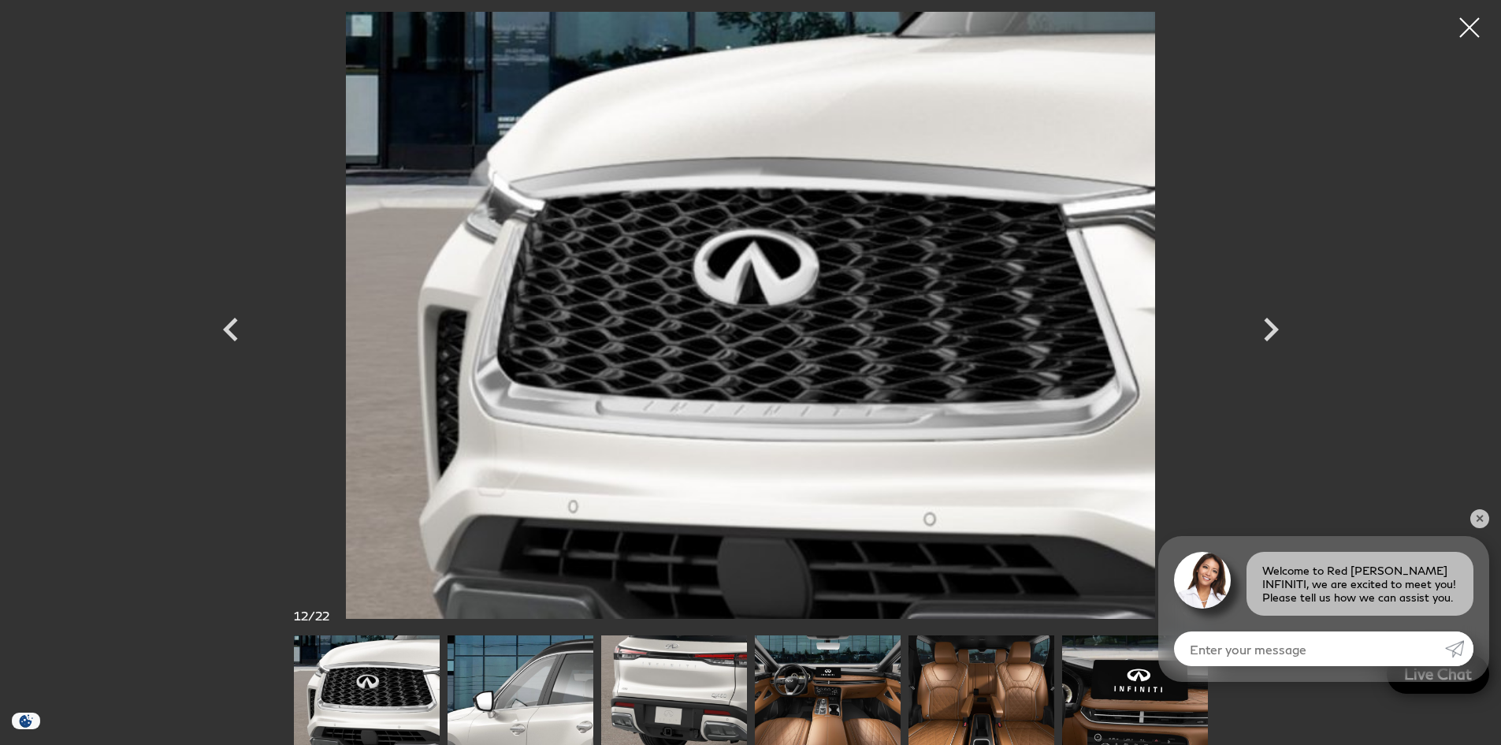
click at [810, 716] on img at bounding box center [828, 690] width 146 height 110
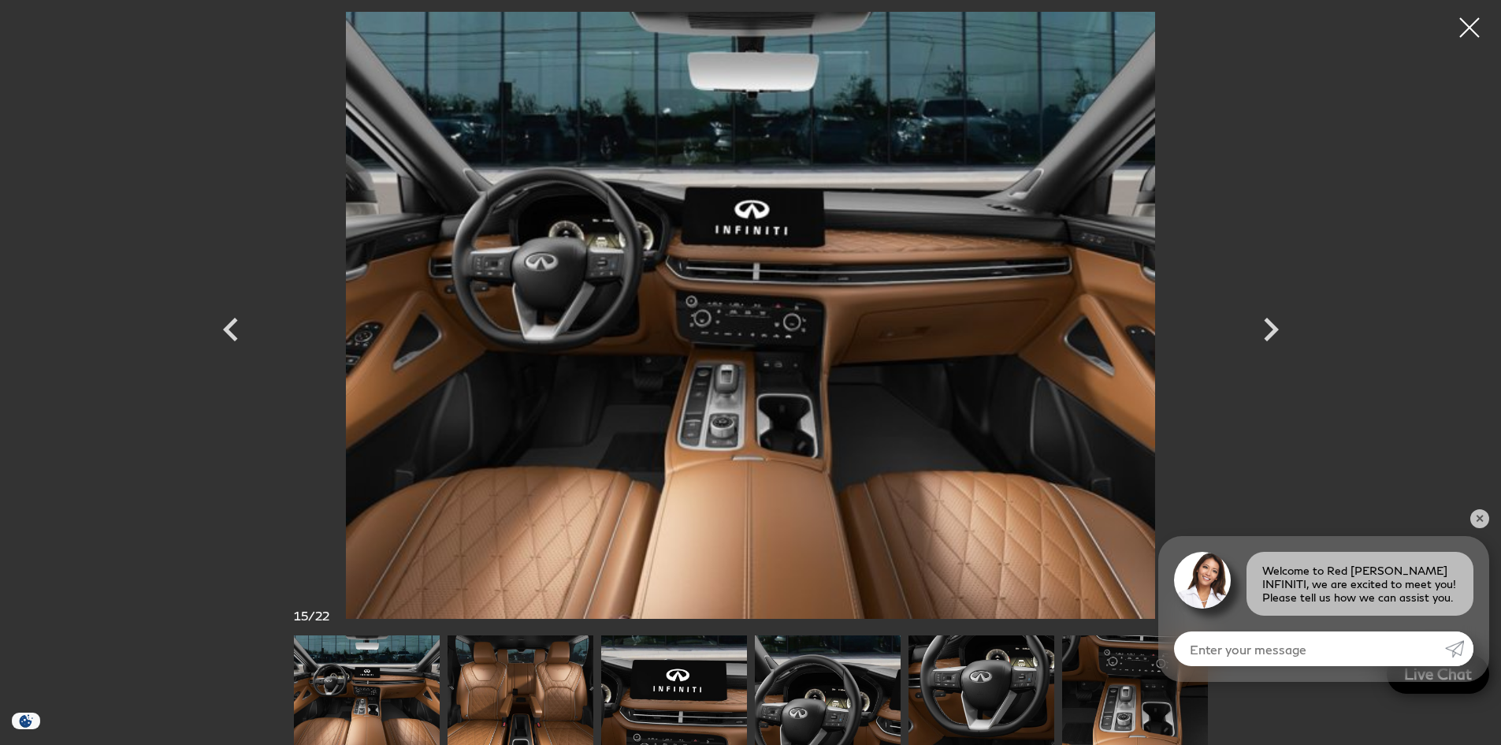
click at [512, 692] on img at bounding box center [521, 690] width 146 height 110
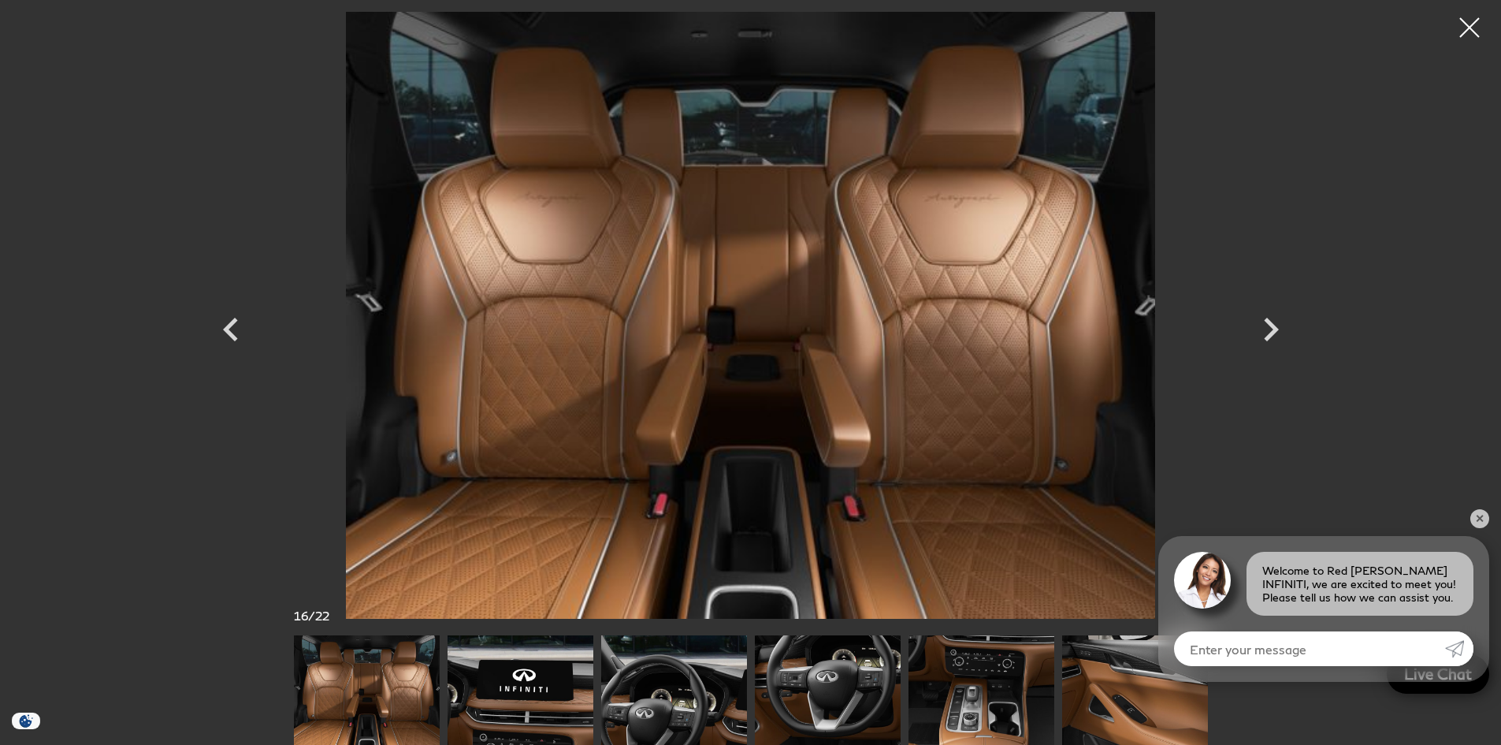
click at [971, 701] on img at bounding box center [982, 690] width 146 height 110
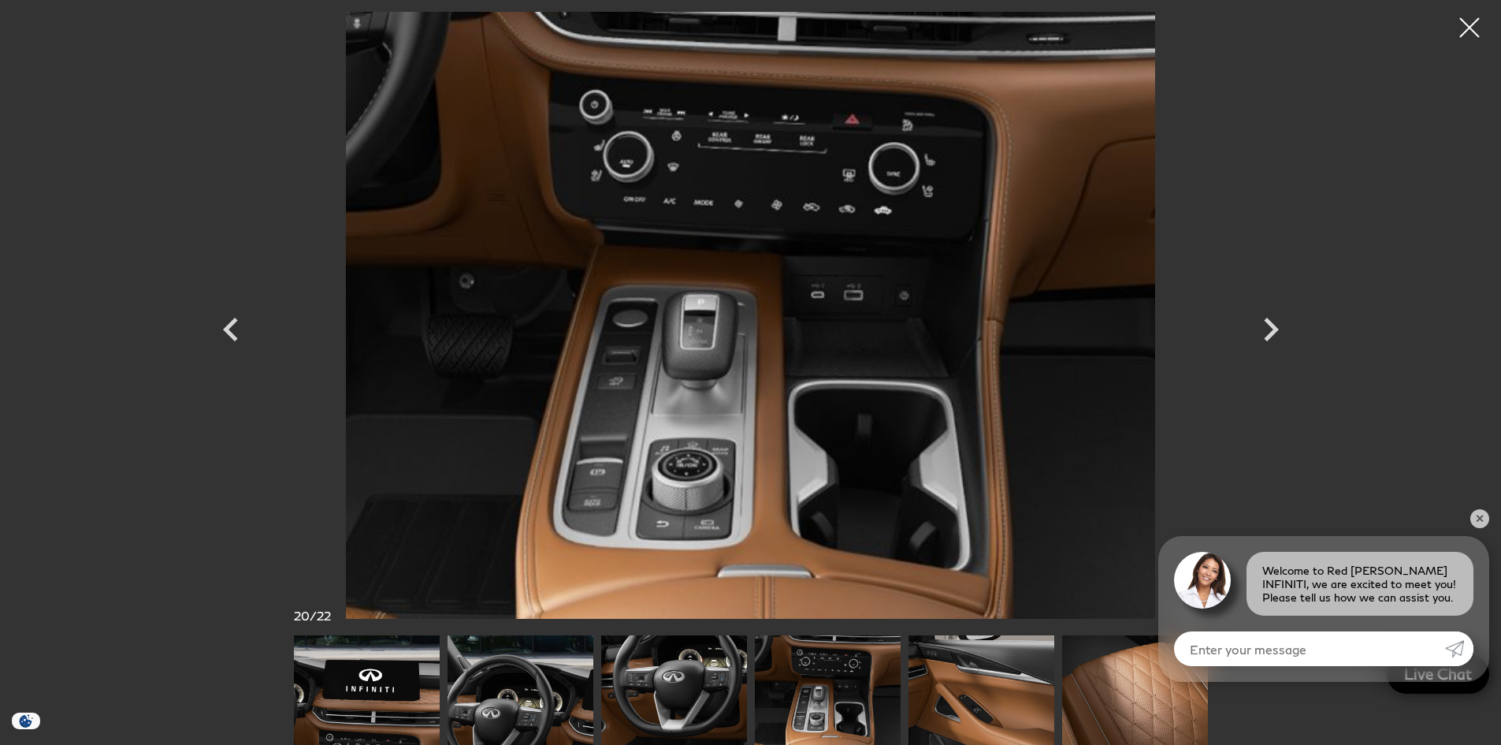
click at [1143, 708] on img at bounding box center [1135, 690] width 146 height 110
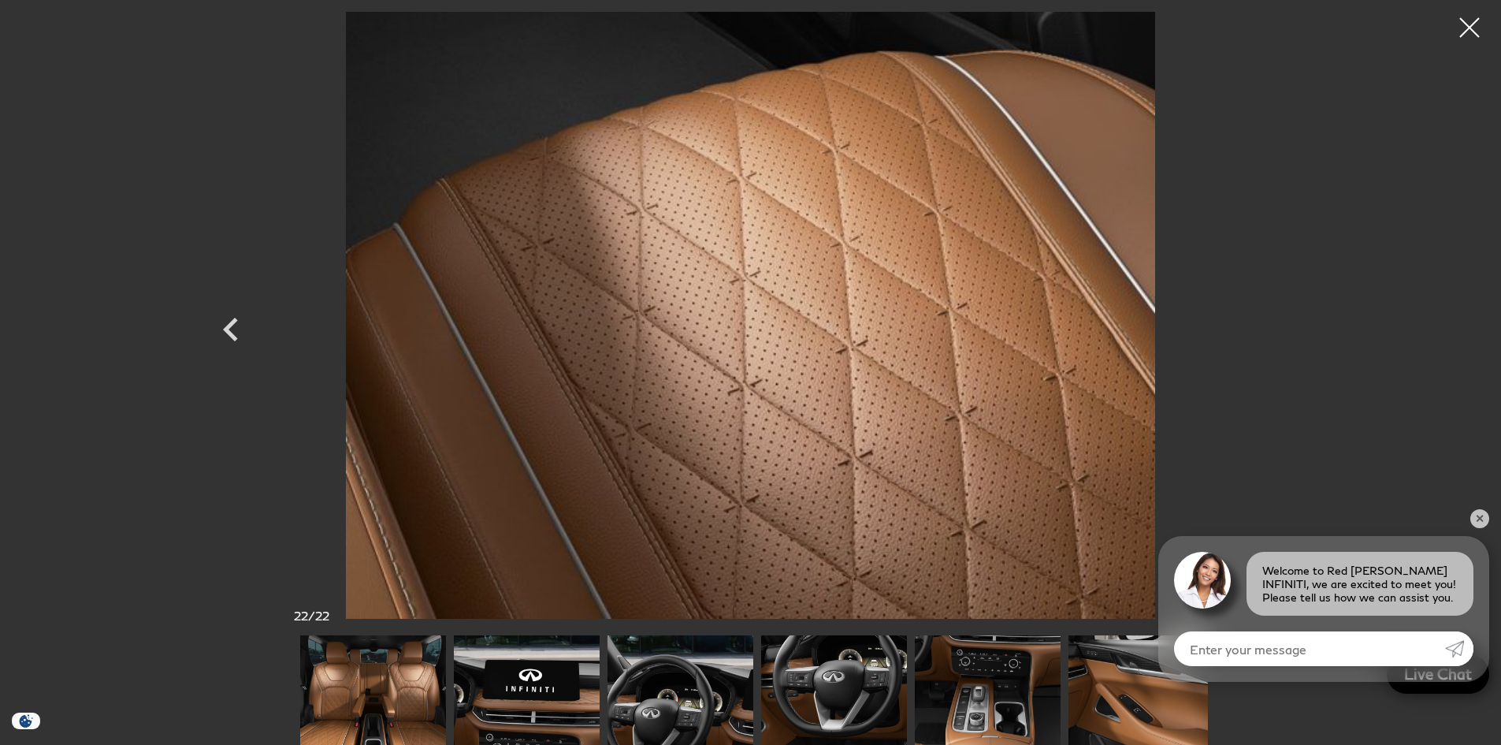
click at [753, 693] on img at bounding box center [681, 690] width 146 height 110
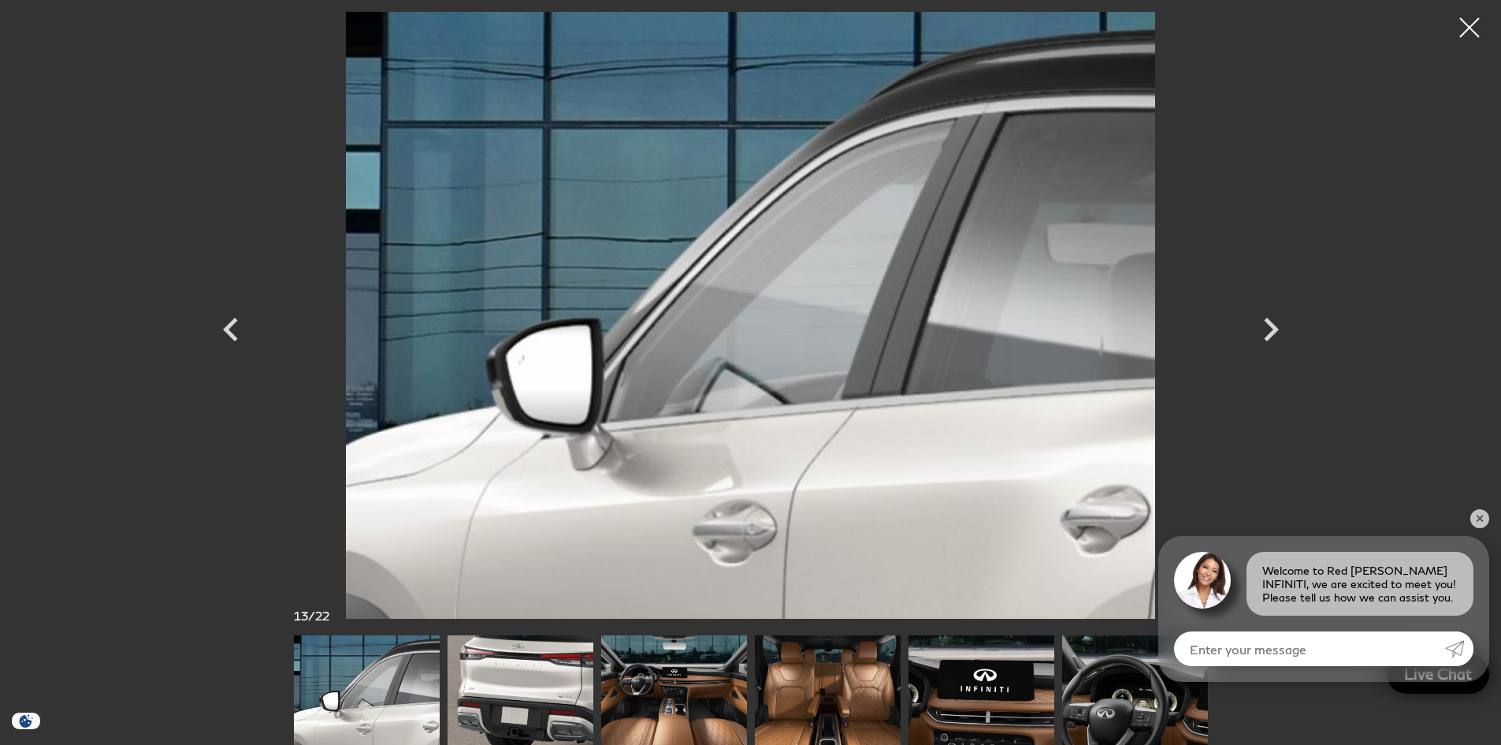
click at [662, 678] on img at bounding box center [674, 690] width 146 height 110
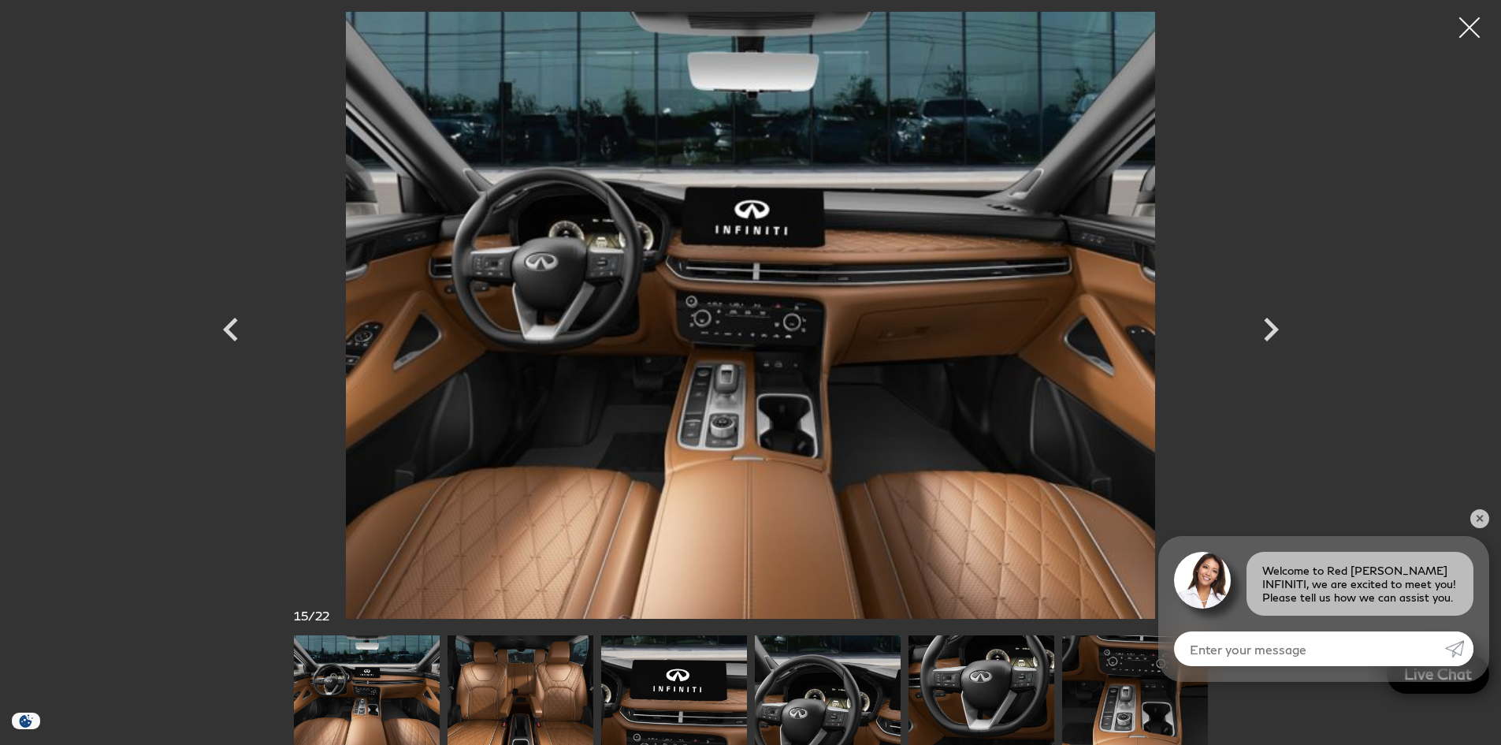
click at [1466, 29] on div at bounding box center [1470, 28] width 42 height 42
